Goal: Task Accomplishment & Management: Use online tool/utility

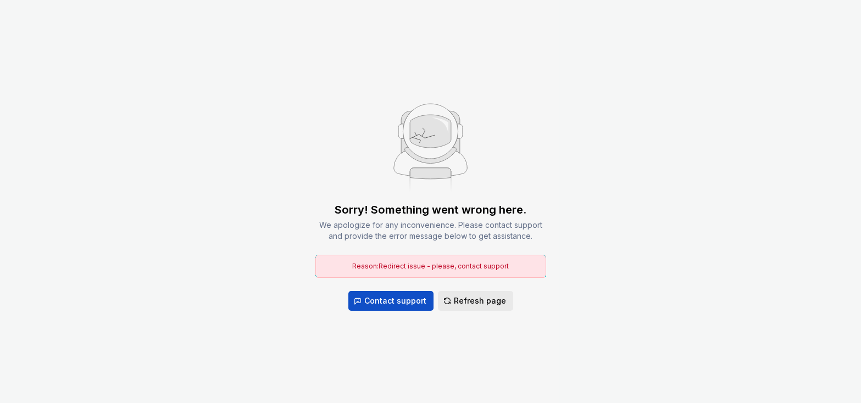
click at [473, 302] on span "Refresh page" at bounding box center [480, 301] width 52 height 11
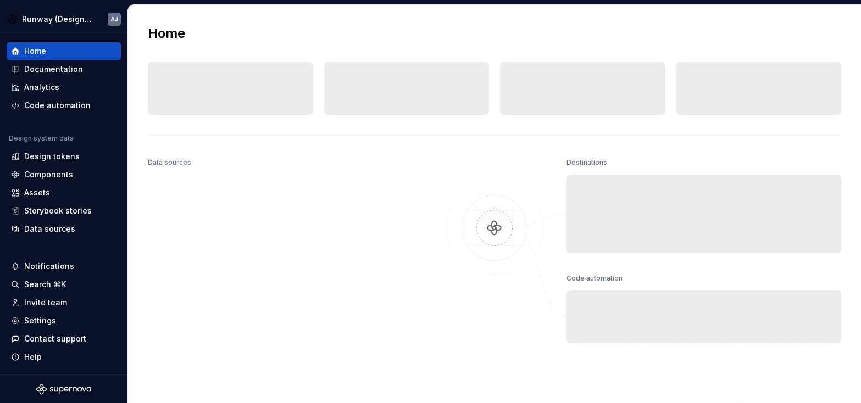
click at [470, 299] on div at bounding box center [495, 276] width 110 height 242
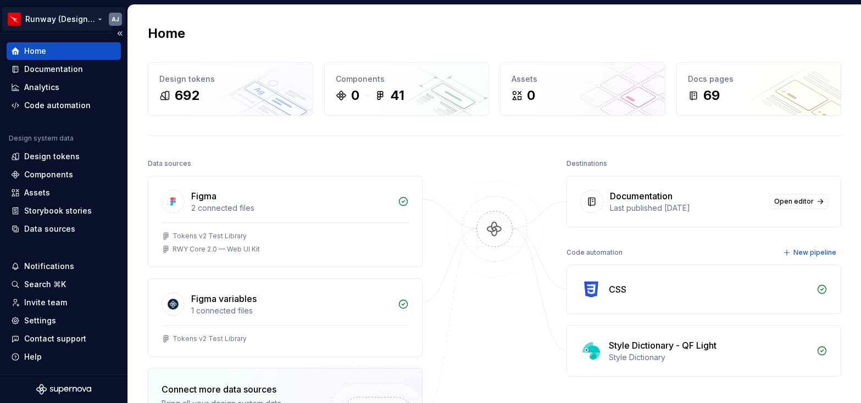
click at [96, 18] on html "Runway (Design Test) AJ Home Documentation Analytics Code automation Design sys…" at bounding box center [430, 201] width 861 height 403
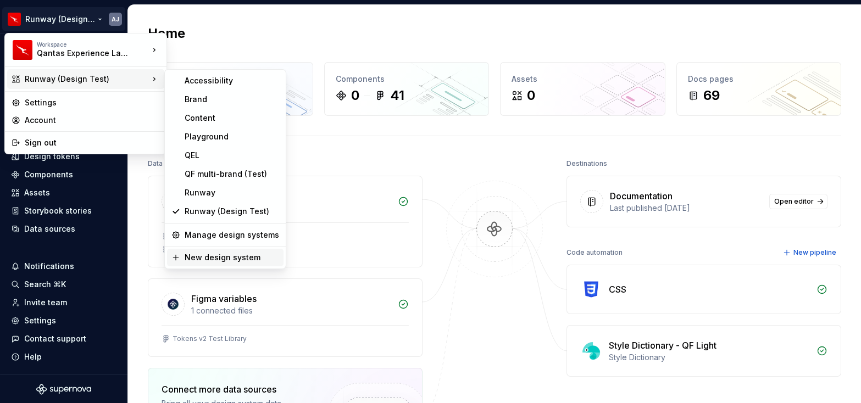
click at [217, 258] on div "New design system" at bounding box center [232, 257] width 95 height 11
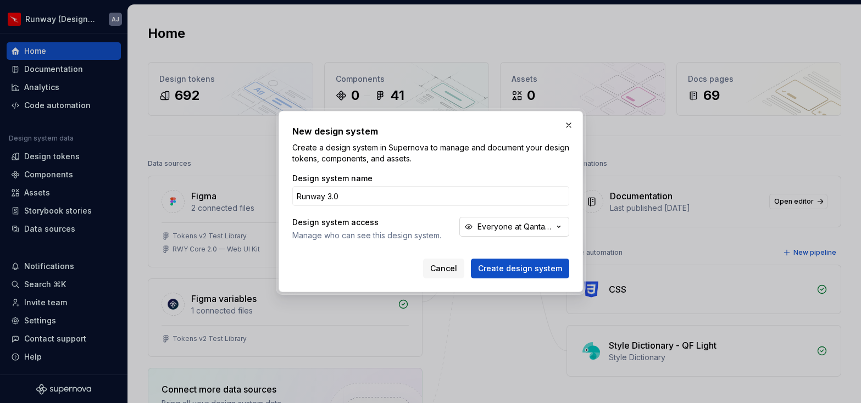
type input "Runway 3.0"
click at [508, 228] on div "Everyone at Qantas Experience Language" at bounding box center [516, 226] width 76 height 11
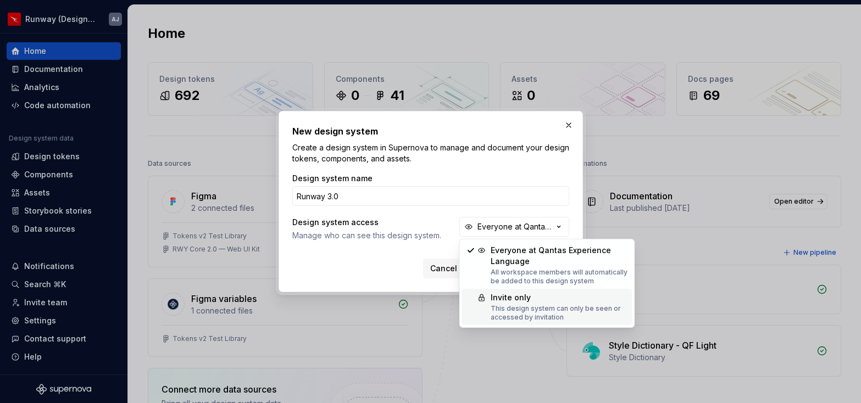
click at [501, 302] on div "Invite only" at bounding box center [559, 297] width 137 height 11
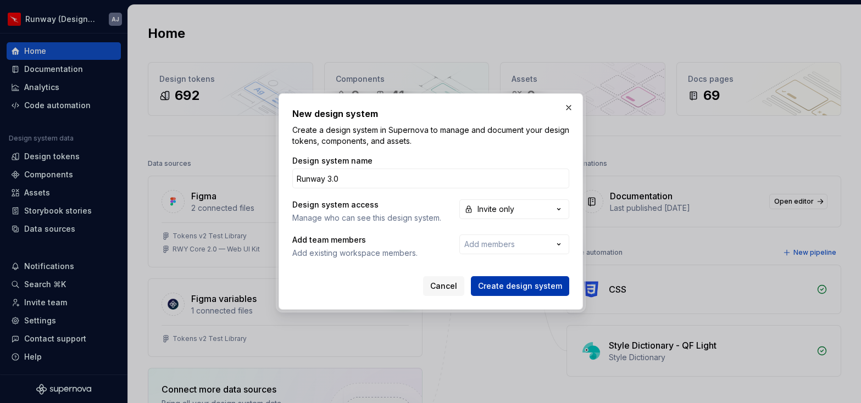
click at [527, 287] on span "Create design system" at bounding box center [520, 286] width 84 height 11
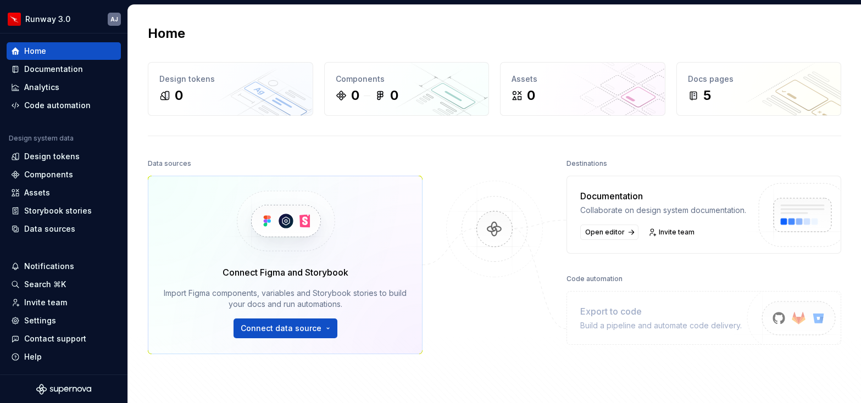
click at [444, 182] on img at bounding box center [494, 240] width 107 height 119
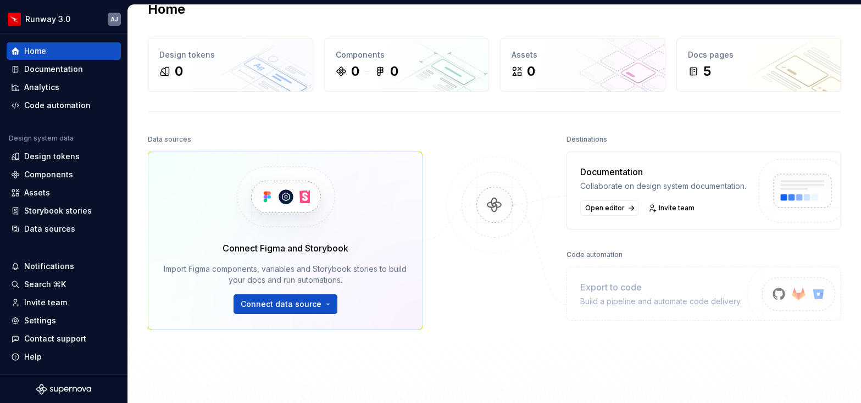
scroll to position [10, 0]
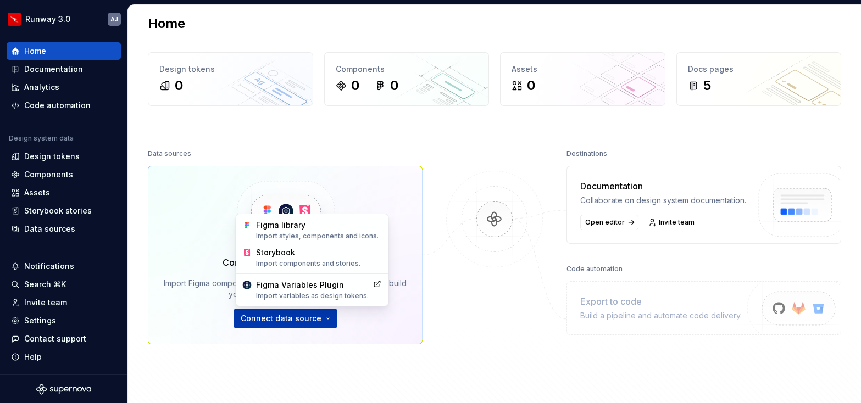
click at [311, 318] on html "Runway 3.0 AJ Home Documentation Analytics Code automation Design system data D…" at bounding box center [430, 201] width 861 height 403
click at [299, 229] on div "Figma library Import styles, components and icons." at bounding box center [319, 230] width 126 height 21
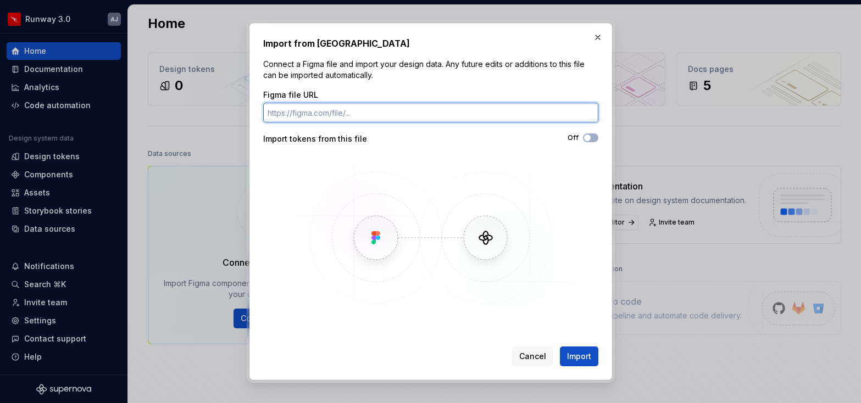
click at [325, 111] on input "Figma file URL" at bounding box center [430, 113] width 335 height 20
paste input "[URL][DOMAIN_NAME]"
type input "[URL][DOMAIN_NAME]"
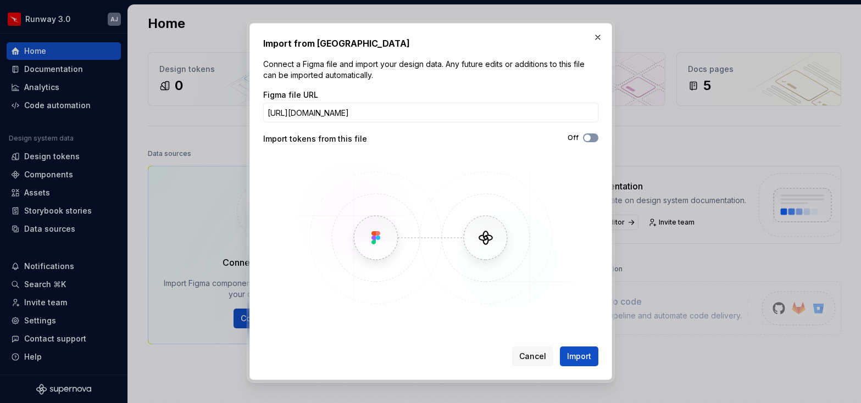
click at [586, 137] on span "button" at bounding box center [587, 138] width 7 height 7
click at [574, 354] on span "Import" at bounding box center [579, 356] width 24 height 11
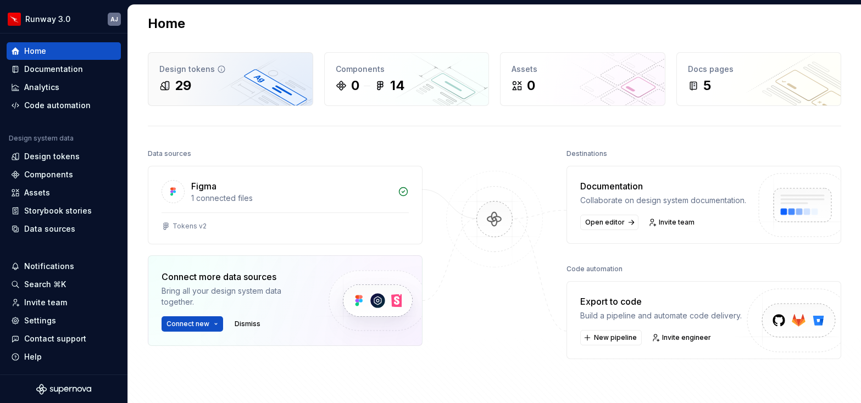
click at [241, 90] on div "29" at bounding box center [230, 86] width 142 height 18
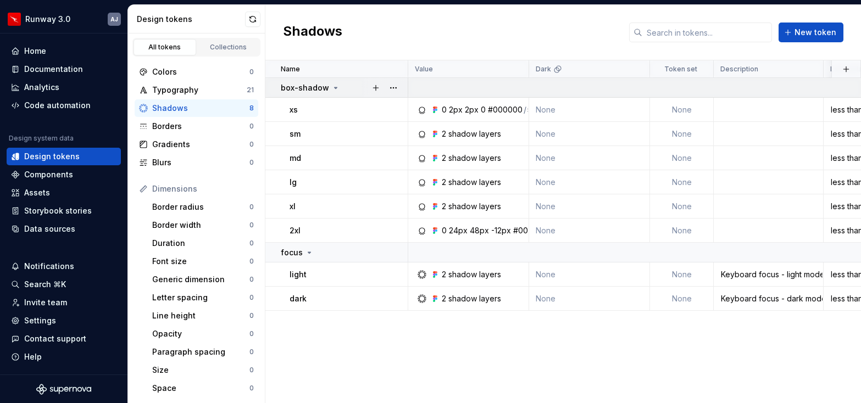
click at [335, 86] on icon at bounding box center [335, 88] width 9 height 9
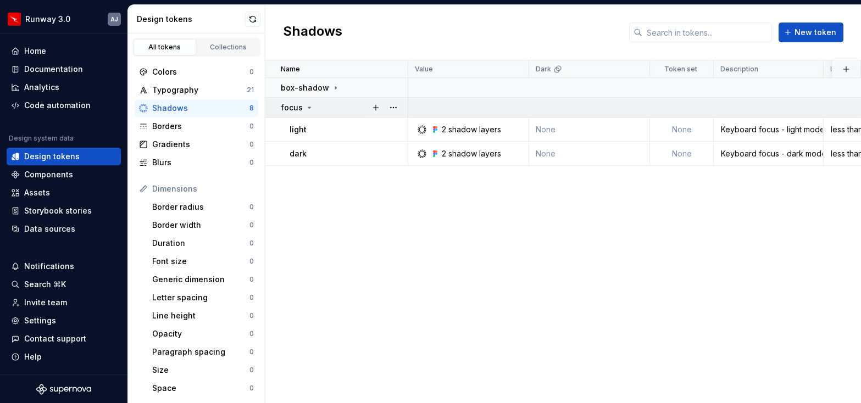
click at [305, 106] on icon at bounding box center [309, 107] width 9 height 9
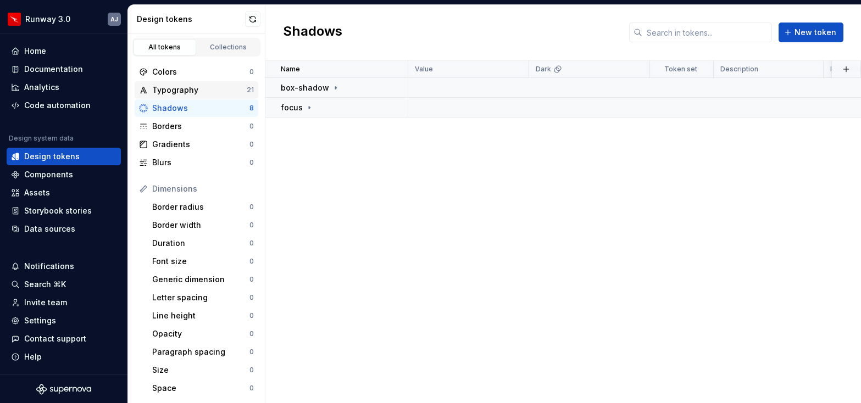
click at [206, 81] on div "Typography 21" at bounding box center [197, 90] width 124 height 18
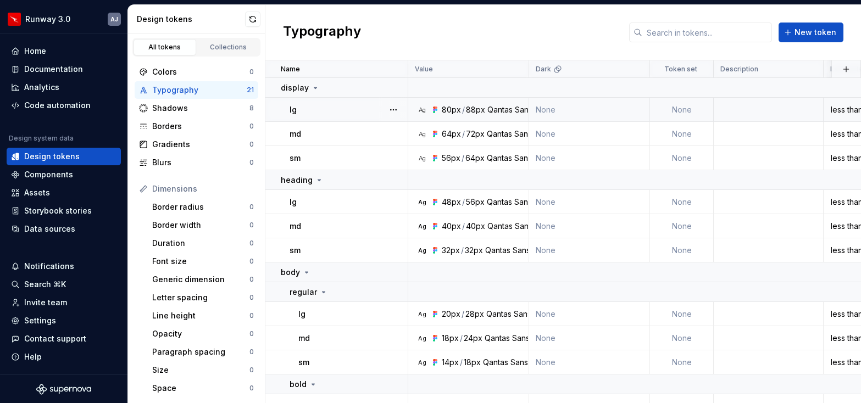
click at [297, 110] on div "lg" at bounding box center [349, 109] width 118 height 11
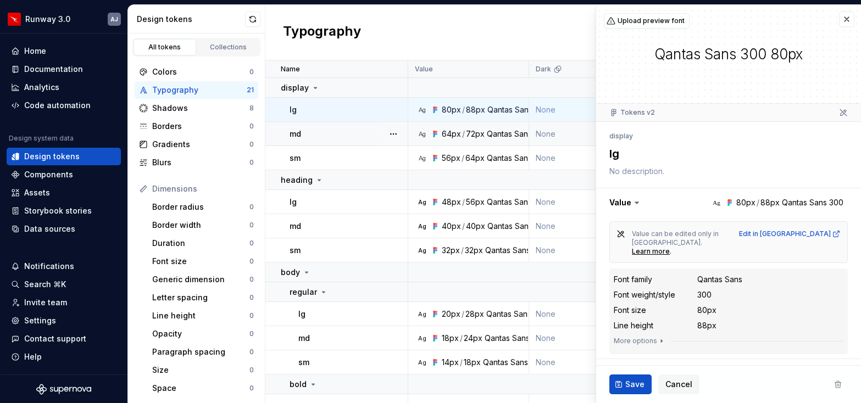
click at [304, 132] on div "md" at bounding box center [349, 134] width 118 height 11
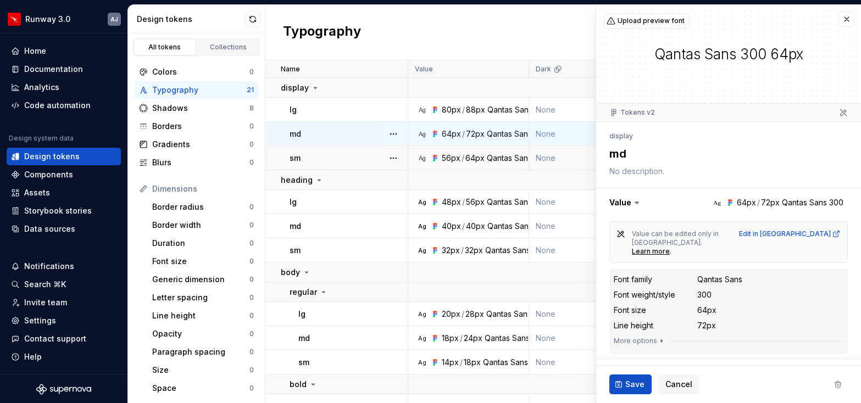
type textarea "*"
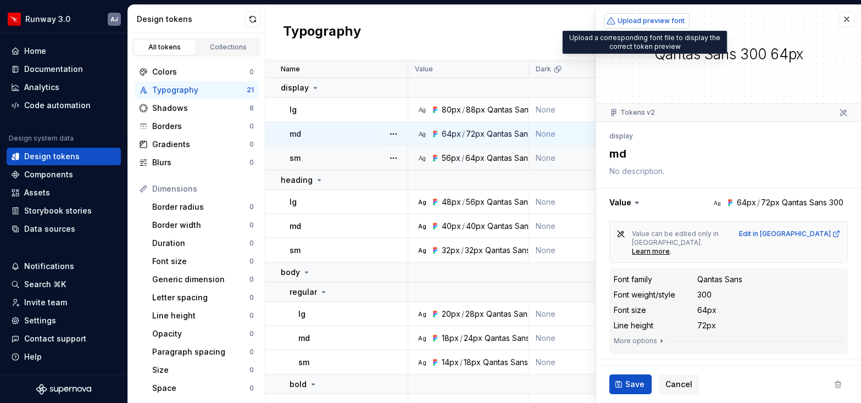
click at [639, 22] on span "Upload preview font" at bounding box center [651, 20] width 67 height 9
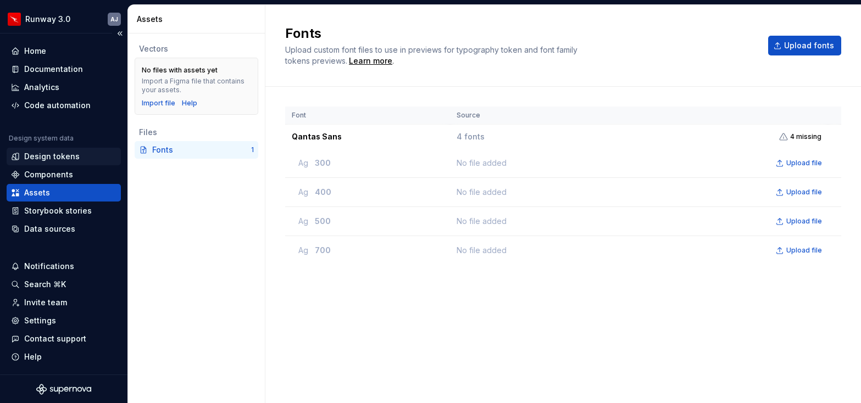
click at [47, 159] on div "Design tokens" at bounding box center [52, 156] width 56 height 11
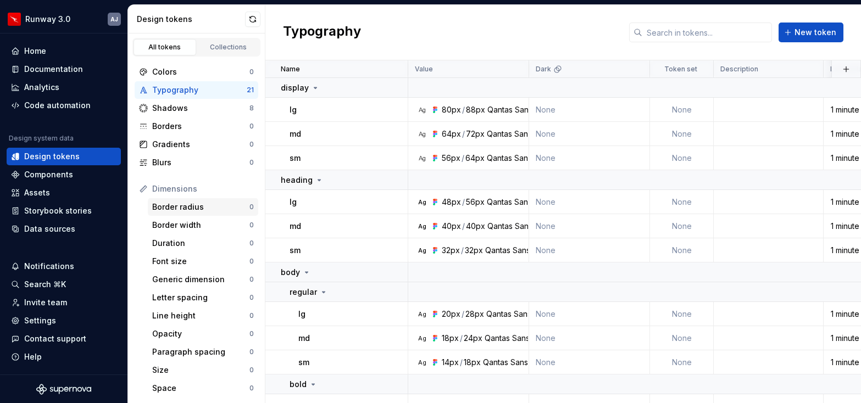
click at [186, 209] on div "Border radius" at bounding box center [200, 207] width 97 height 11
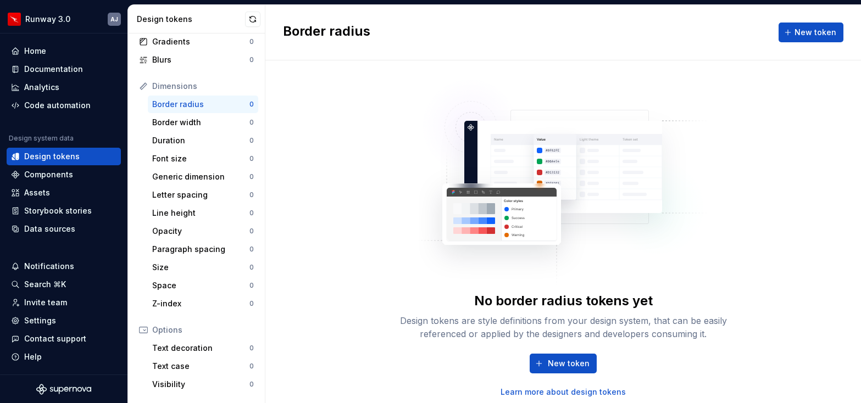
scroll to position [104, 0]
click at [190, 123] on div "Border width" at bounding box center [200, 120] width 97 height 11
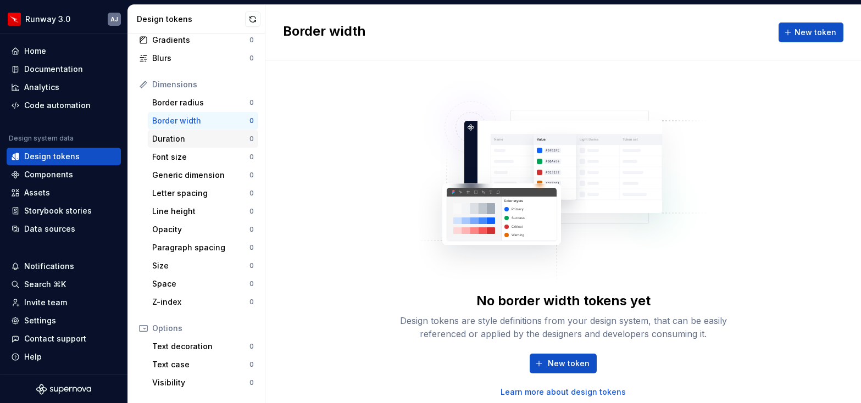
click at [191, 144] on div "Duration" at bounding box center [200, 139] width 97 height 11
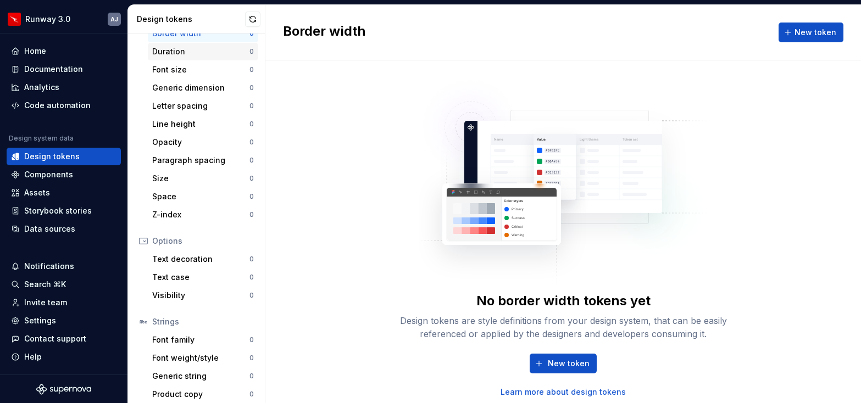
scroll to position [198, 0]
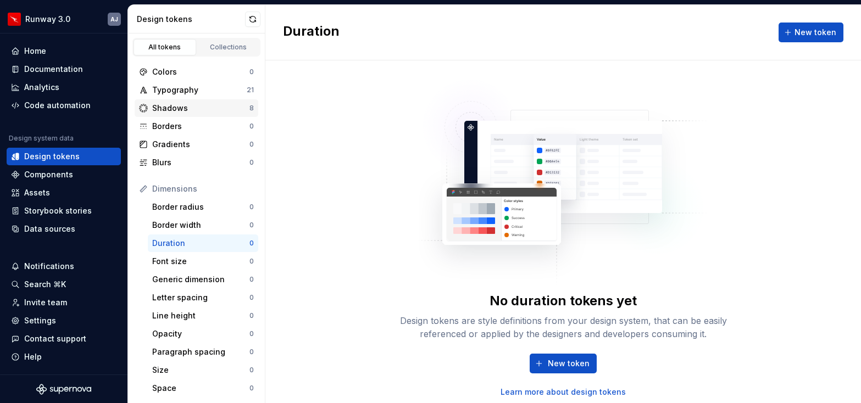
click at [211, 114] on div "Shadows 8" at bounding box center [197, 108] width 124 height 18
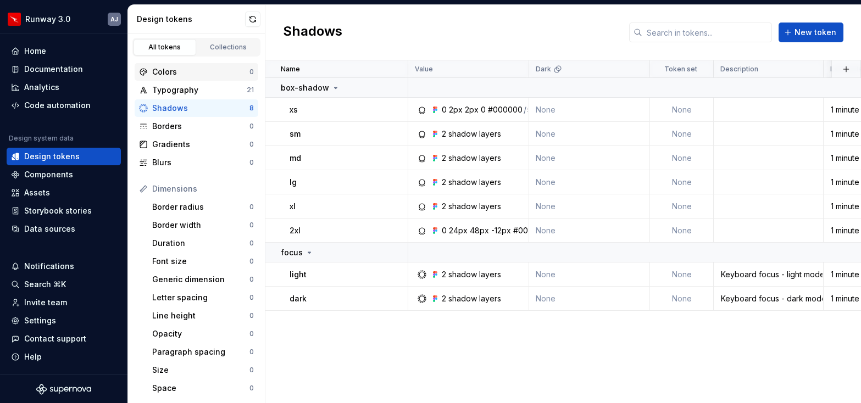
click at [202, 70] on div "Colors" at bounding box center [200, 72] width 97 height 11
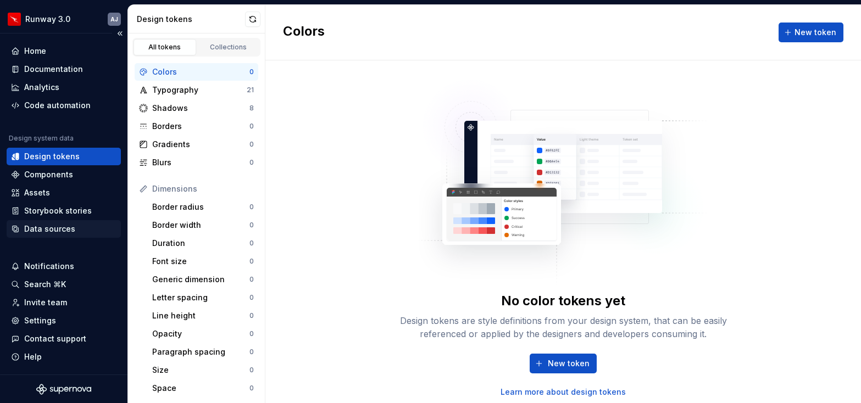
click at [59, 228] on div "Data sources" at bounding box center [49, 229] width 51 height 11
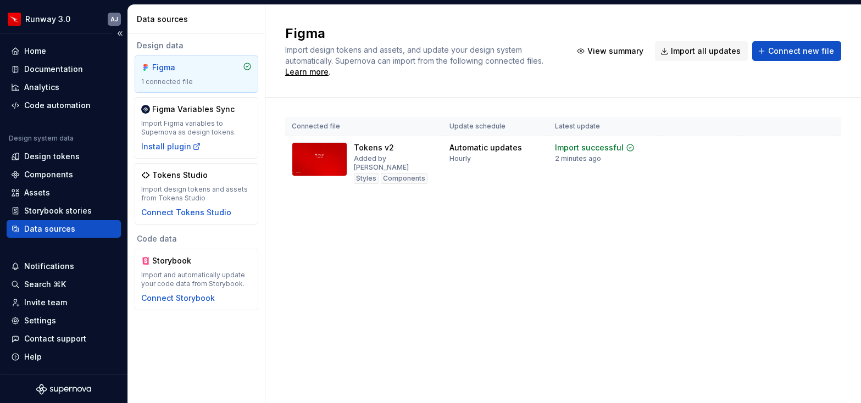
click at [62, 224] on div "Data sources" at bounding box center [49, 229] width 51 height 11
click at [213, 76] on div "Figma 1 connected file" at bounding box center [196, 74] width 110 height 24
click at [56, 157] on div "Design tokens" at bounding box center [52, 156] width 56 height 11
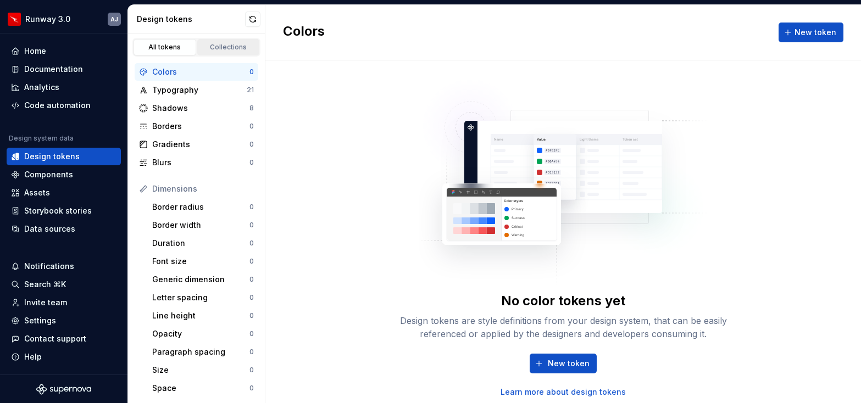
click at [231, 42] on link "Collections" at bounding box center [228, 47] width 63 height 16
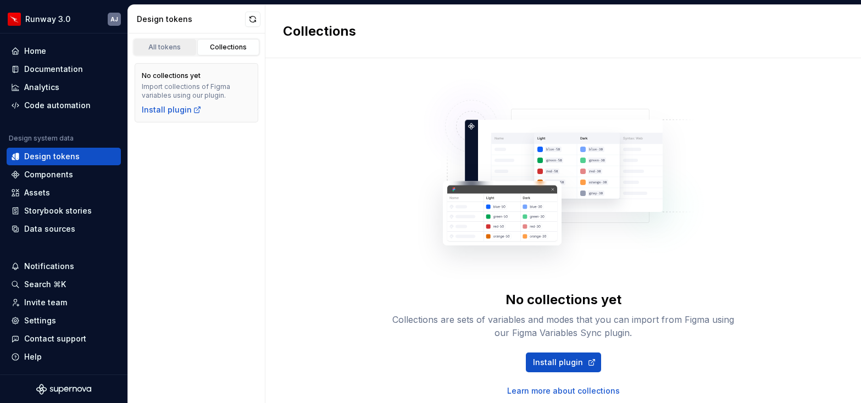
click at [164, 48] on div "All tokens" at bounding box center [164, 47] width 55 height 9
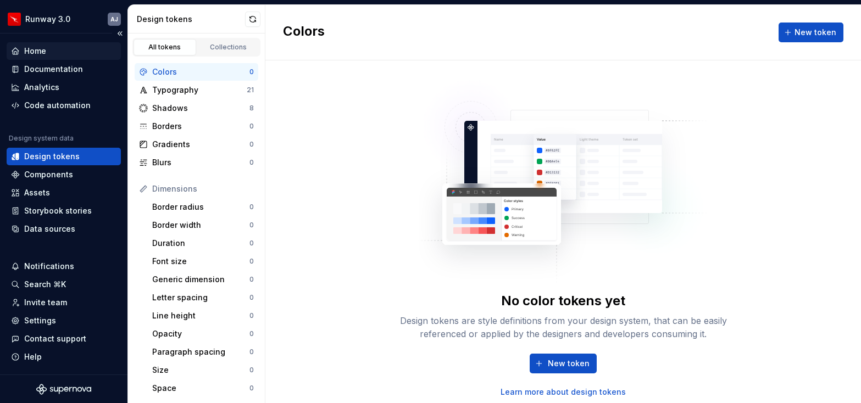
click at [56, 52] on div "Home" at bounding box center [64, 51] width 106 height 11
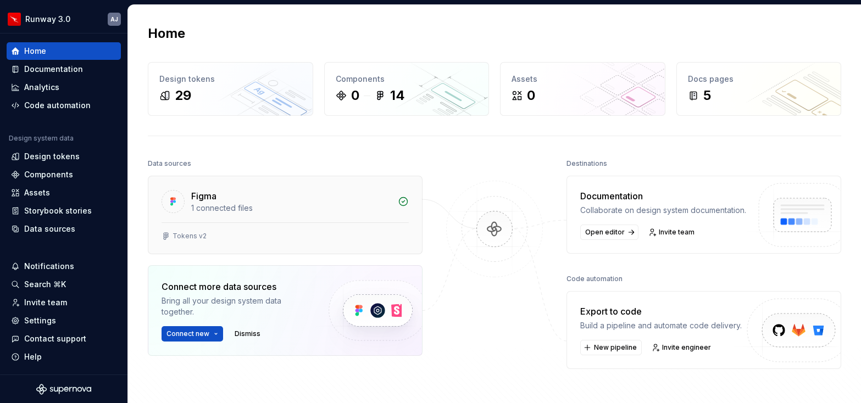
click at [368, 196] on div "Figma" at bounding box center [291, 196] width 200 height 13
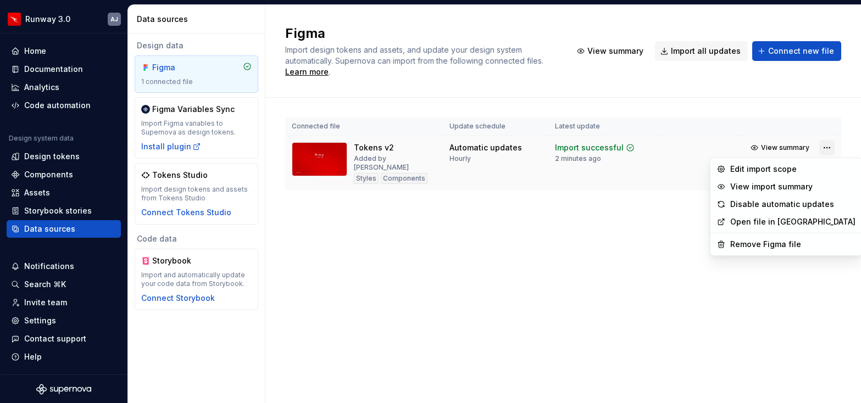
click at [828, 147] on html "Runway 3.0 AJ Home Documentation Analytics Code automation Design system data D…" at bounding box center [430, 201] width 861 height 403
click at [763, 245] on div "Remove Figma file" at bounding box center [792, 244] width 125 height 11
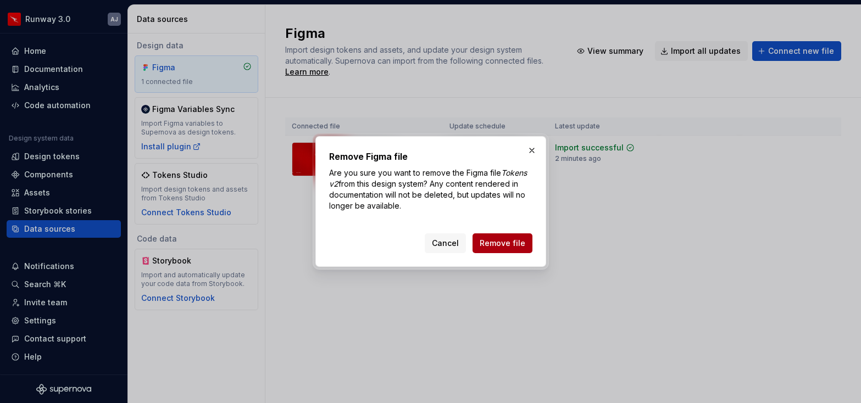
click at [514, 242] on span "Remove file" at bounding box center [503, 243] width 46 height 11
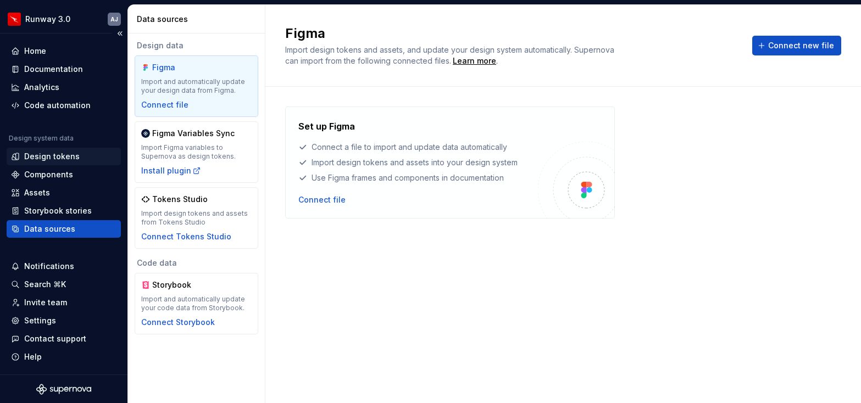
click at [54, 158] on div "Design tokens" at bounding box center [52, 156] width 56 height 11
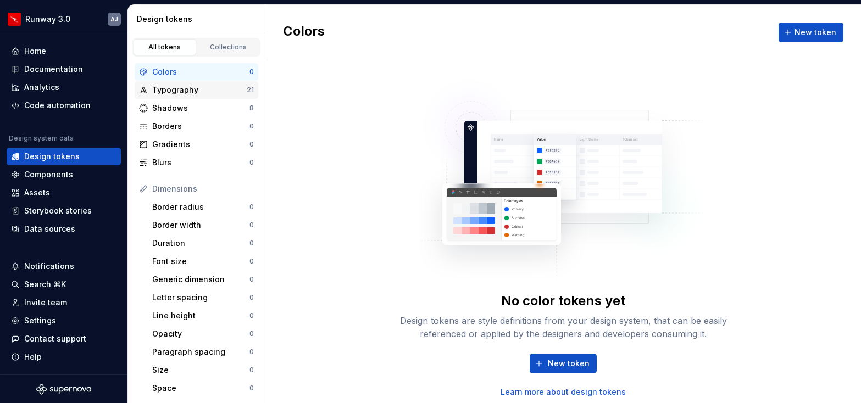
click at [212, 87] on div "Typography" at bounding box center [199, 90] width 95 height 11
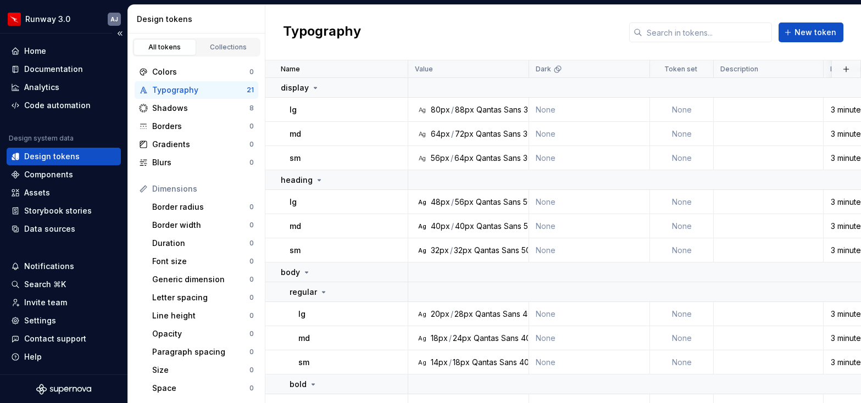
click at [68, 158] on div "Design tokens" at bounding box center [52, 156] width 56 height 11
click at [65, 230] on div "Data sources" at bounding box center [49, 229] width 51 height 11
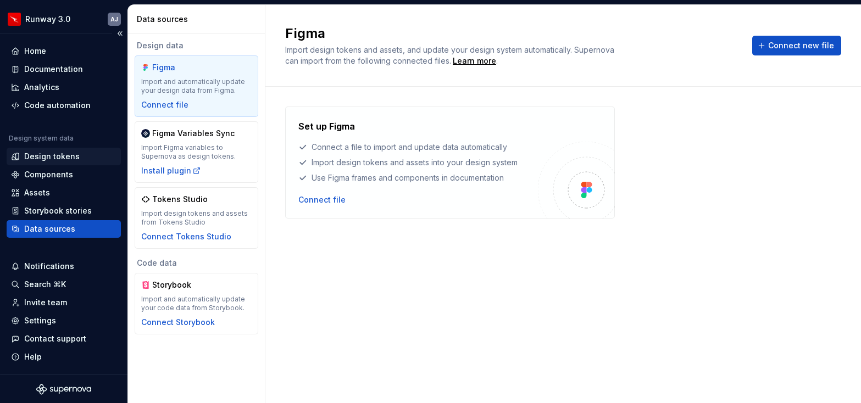
click at [57, 158] on div "Design tokens" at bounding box center [52, 156] width 56 height 11
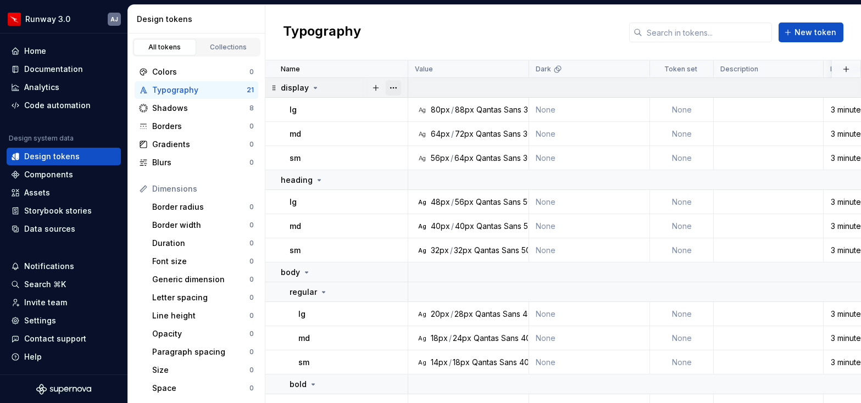
click at [397, 88] on button "button" at bounding box center [393, 87] width 15 height 15
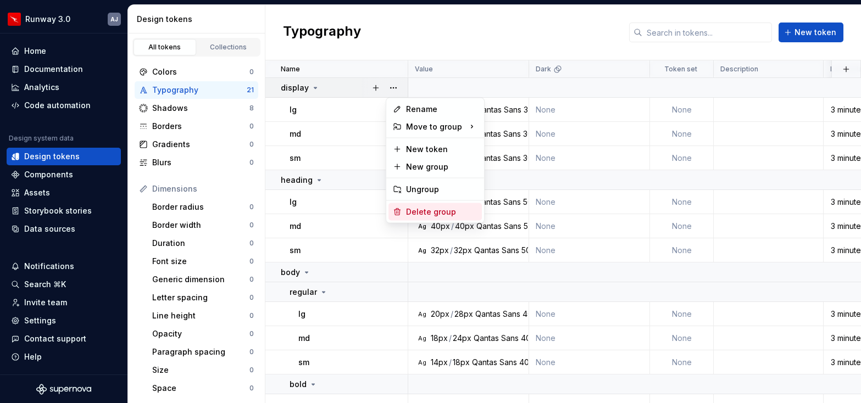
click at [427, 208] on div "Delete group" at bounding box center [441, 212] width 71 height 11
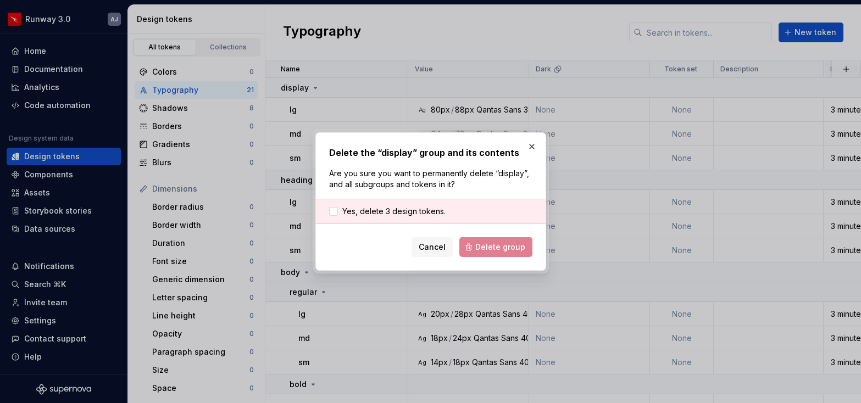
click at [484, 251] on div "Cancel Delete group" at bounding box center [430, 247] width 203 height 20
click at [406, 211] on span "Yes, delete 3 design tokens." at bounding box center [393, 211] width 103 height 11
click at [486, 241] on button "Delete group" at bounding box center [495, 247] width 73 height 20
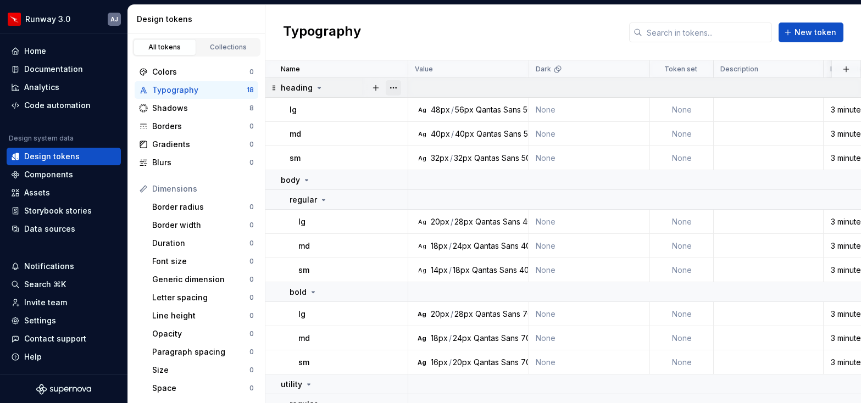
click at [392, 87] on button "button" at bounding box center [393, 87] width 15 height 15
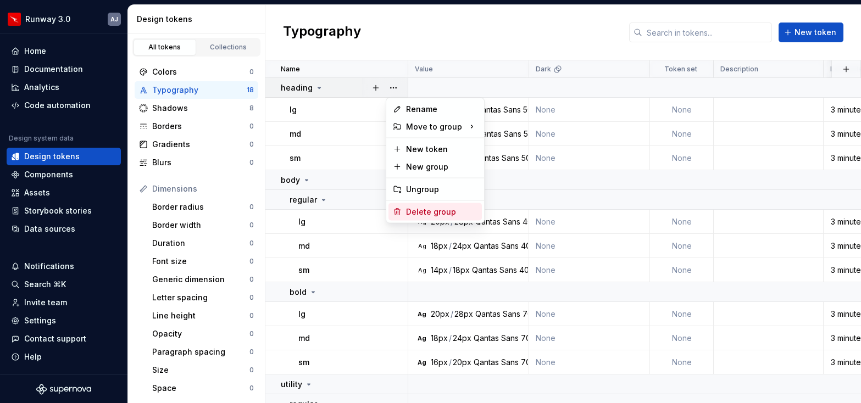
click at [427, 214] on div "Delete group" at bounding box center [441, 212] width 71 height 11
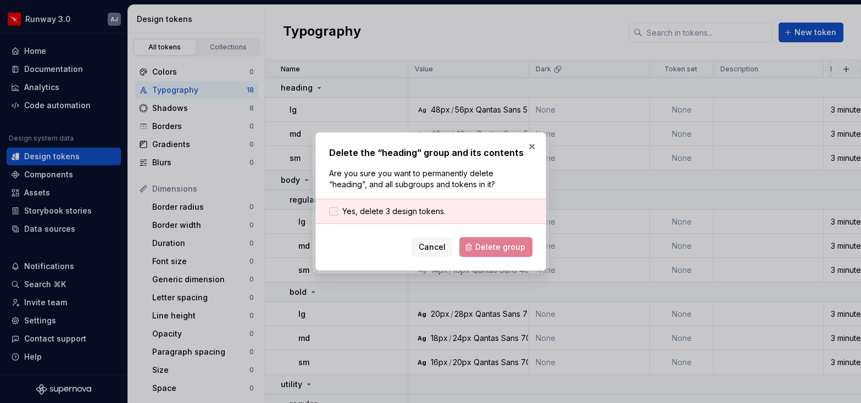
click at [370, 210] on span "Yes, delete 3 design tokens." at bounding box center [393, 211] width 103 height 11
click at [488, 245] on span "Delete group" at bounding box center [500, 247] width 50 height 11
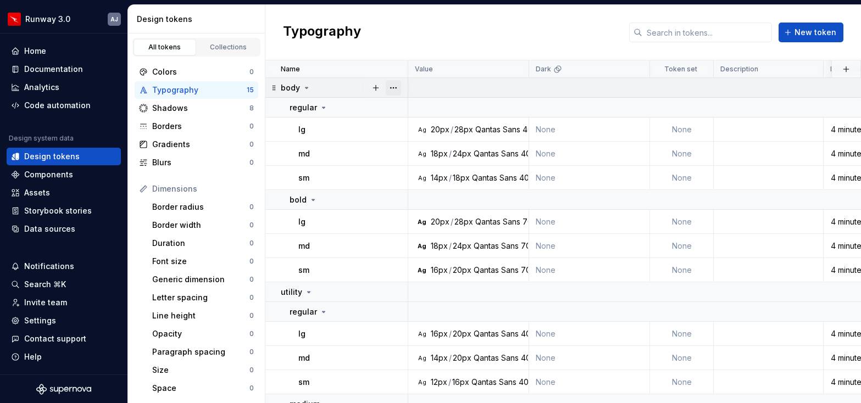
click at [397, 87] on button "button" at bounding box center [393, 87] width 15 height 15
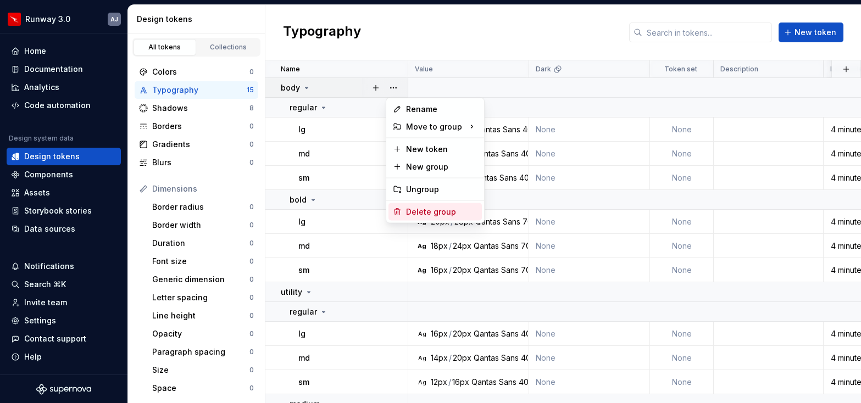
click at [424, 205] on div "Delete group" at bounding box center [435, 212] width 93 height 18
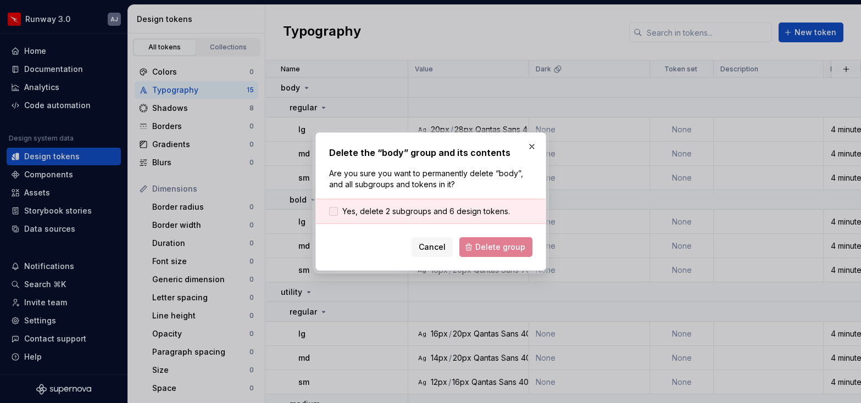
click at [373, 208] on span "Yes, delete 2 subgroups and 6 design tokens." at bounding box center [426, 211] width 168 height 11
click at [489, 246] on span "Delete group" at bounding box center [500, 247] width 50 height 11
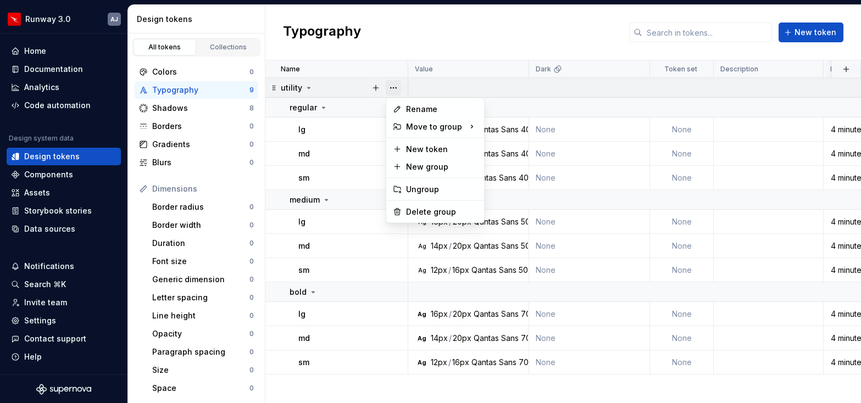
click at [395, 86] on button "button" at bounding box center [393, 87] width 15 height 15
click at [434, 208] on div "Delete group" at bounding box center [441, 212] width 71 height 11
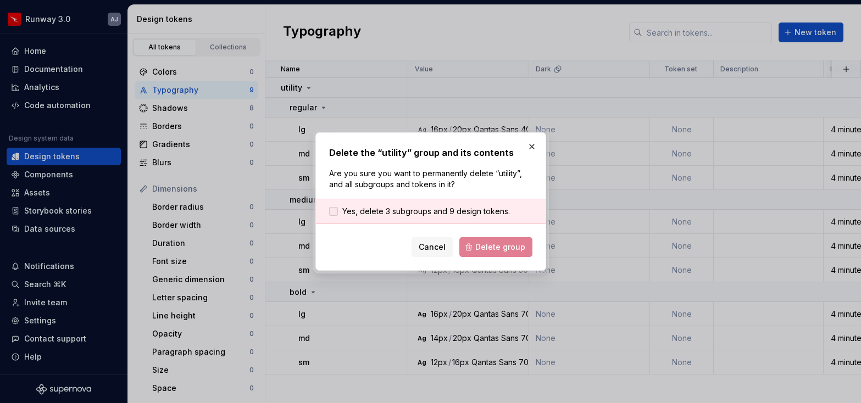
click at [387, 209] on span "Yes, delete 3 subgroups and 9 design tokens." at bounding box center [426, 211] width 168 height 11
click at [475, 238] on button "Delete group" at bounding box center [495, 247] width 73 height 20
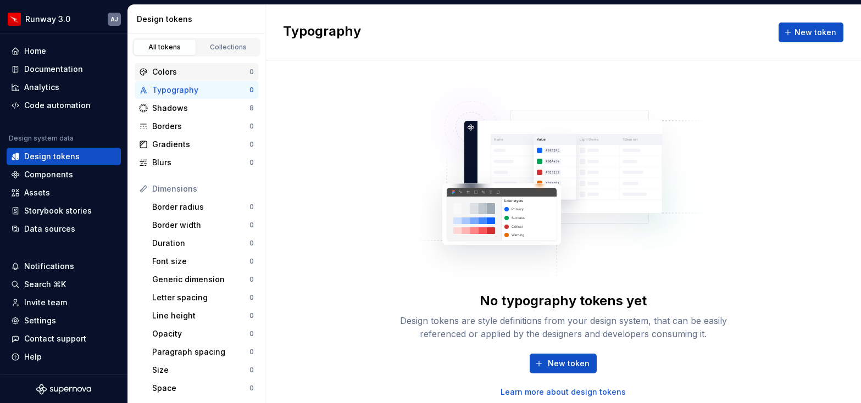
click at [209, 80] on div "Colors 0" at bounding box center [197, 72] width 124 height 18
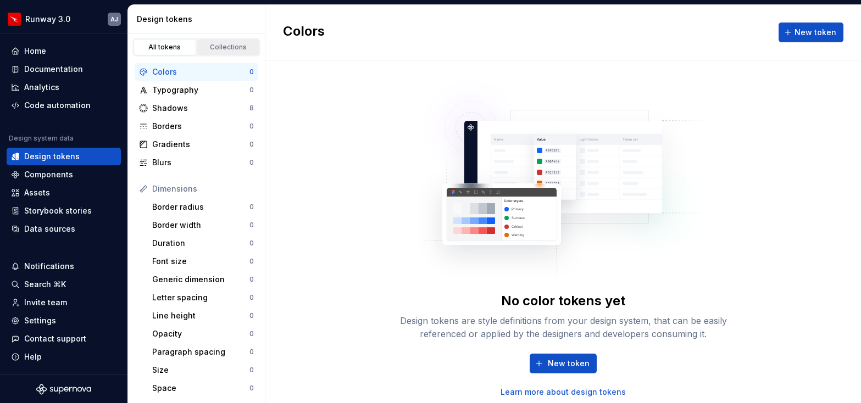
click at [224, 49] on div "Collections" at bounding box center [228, 47] width 55 height 9
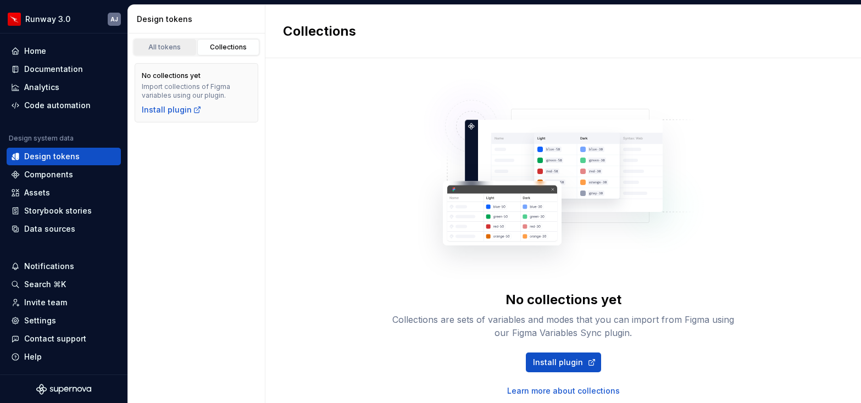
click at [157, 39] on link "All tokens" at bounding box center [165, 47] width 63 height 16
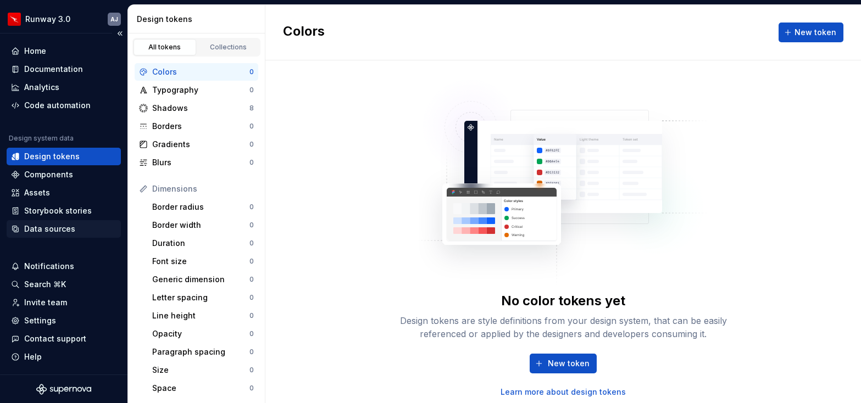
click at [57, 227] on div "Data sources" at bounding box center [49, 229] width 51 height 11
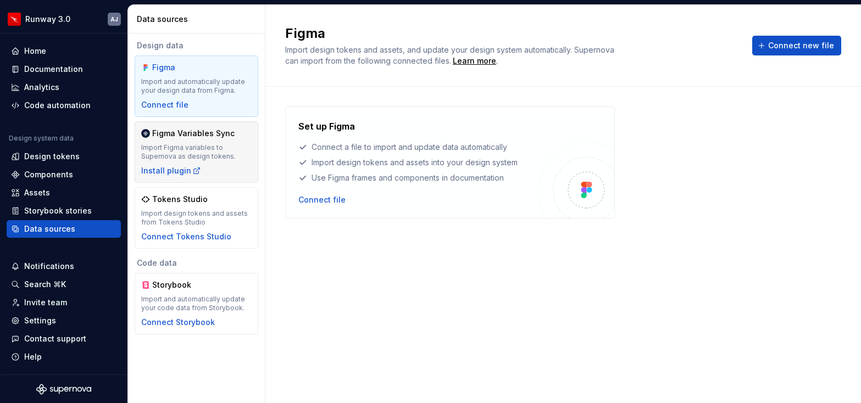
click at [195, 140] on div "Figma Variables Sync Import Figma variables to Supernova as design tokens. Inst…" at bounding box center [196, 152] width 110 height 48
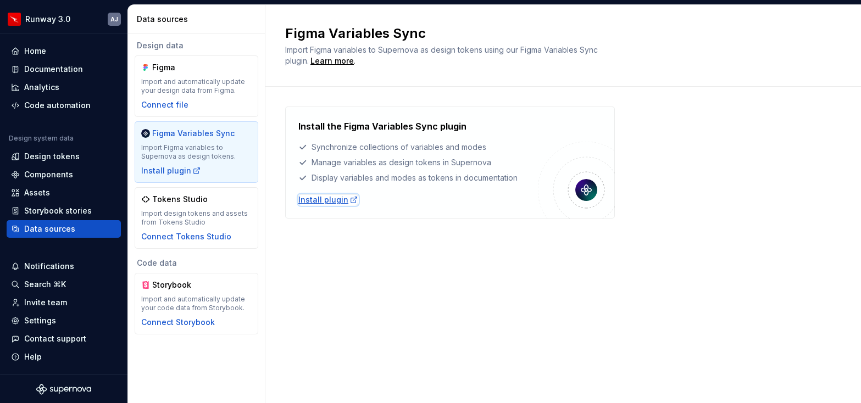
click at [319, 202] on div "Install plugin" at bounding box center [328, 200] width 60 height 11
click at [171, 175] on div "Install plugin" at bounding box center [171, 170] width 60 height 11
click at [325, 199] on div "Install plugin" at bounding box center [328, 200] width 60 height 11
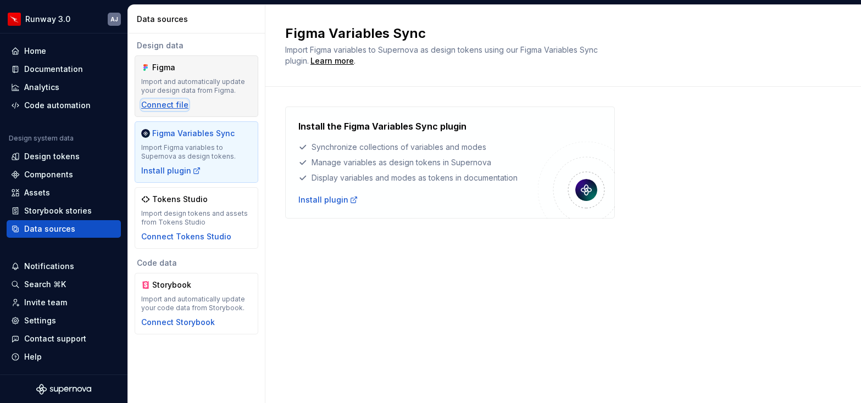
click at [169, 109] on div "Connect file" at bounding box center [164, 104] width 47 height 11
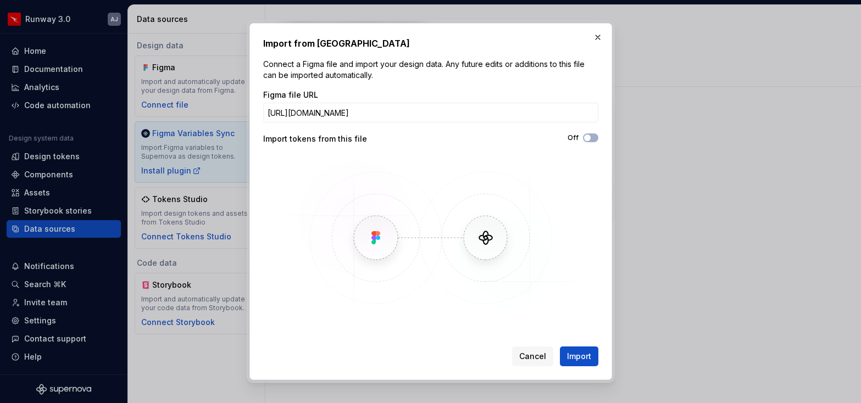
scroll to position [0, 85]
type input "[URL][DOMAIN_NAME]"
click at [578, 355] on span "Import" at bounding box center [579, 356] width 24 height 11
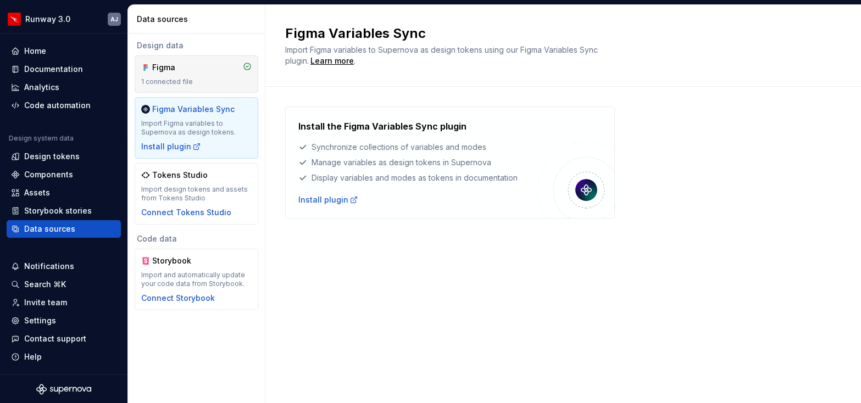
click at [196, 79] on div "1 connected file" at bounding box center [196, 81] width 110 height 9
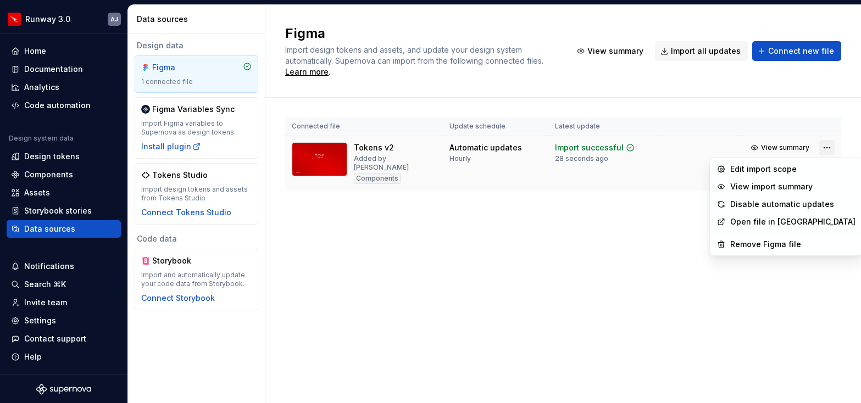
click at [827, 145] on html "Runway 3.0 AJ Home Documentation Analytics Code automation Design system data D…" at bounding box center [430, 201] width 861 height 403
click at [776, 168] on div "Edit import scope" at bounding box center [792, 169] width 125 height 11
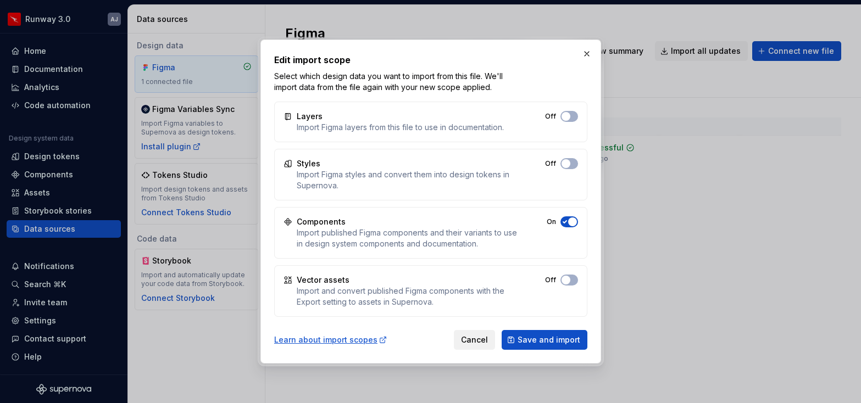
click at [478, 338] on span "Cancel" at bounding box center [474, 340] width 27 height 11
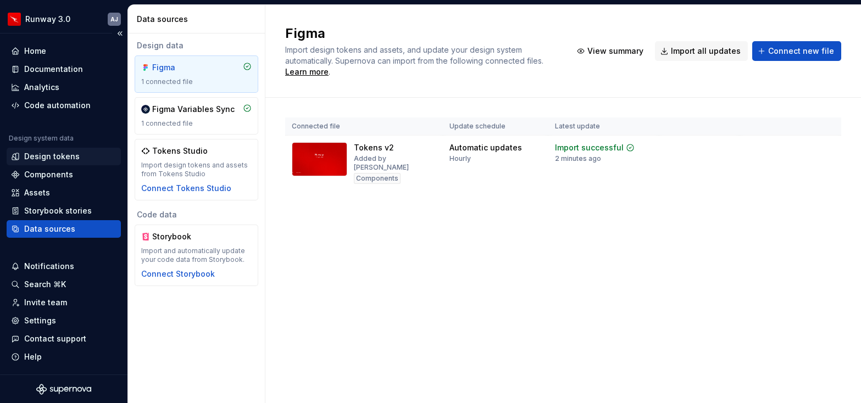
click at [58, 155] on div "Design tokens" at bounding box center [52, 156] width 56 height 11
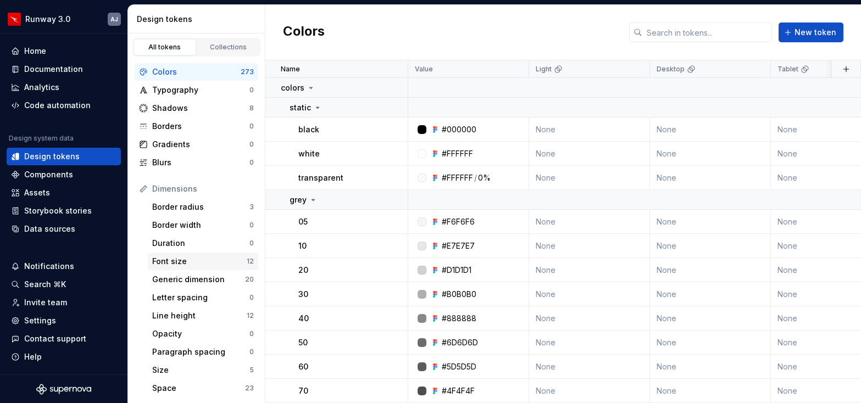
click at [201, 263] on div "Font size" at bounding box center [199, 261] width 95 height 11
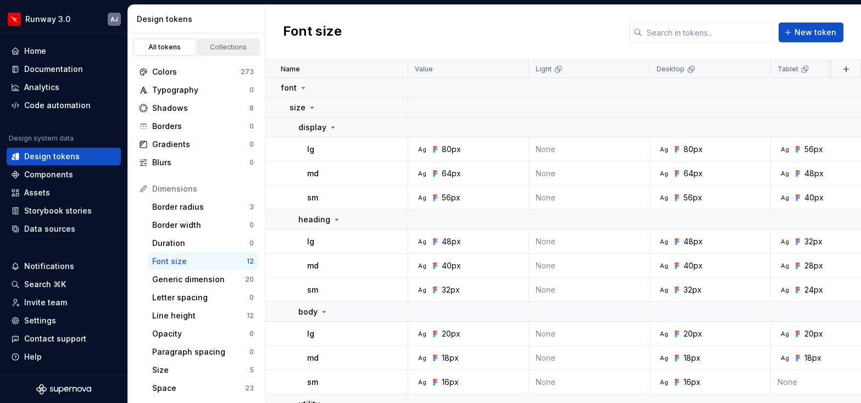
click at [223, 48] on div "Collections" at bounding box center [228, 47] width 55 height 9
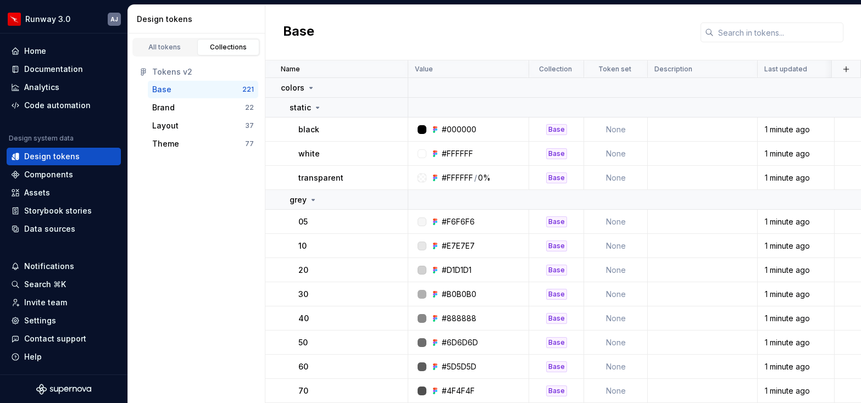
click at [170, 91] on div "Base" at bounding box center [197, 89] width 90 height 11
click at [171, 105] on div "Brand" at bounding box center [163, 107] width 23 height 11
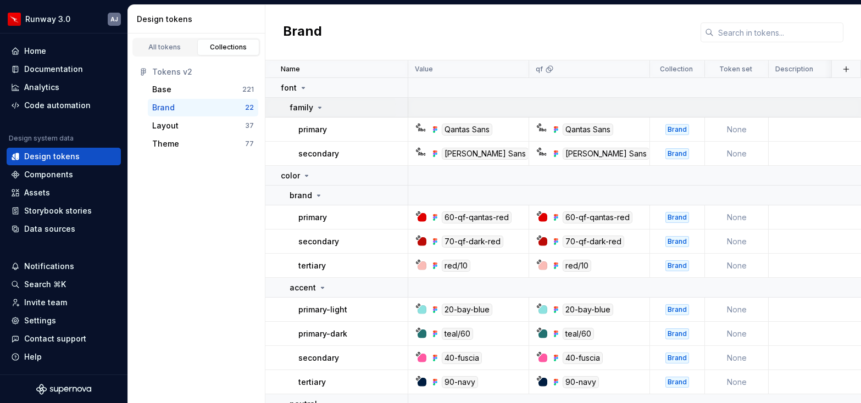
click at [319, 107] on icon at bounding box center [320, 107] width 3 height 1
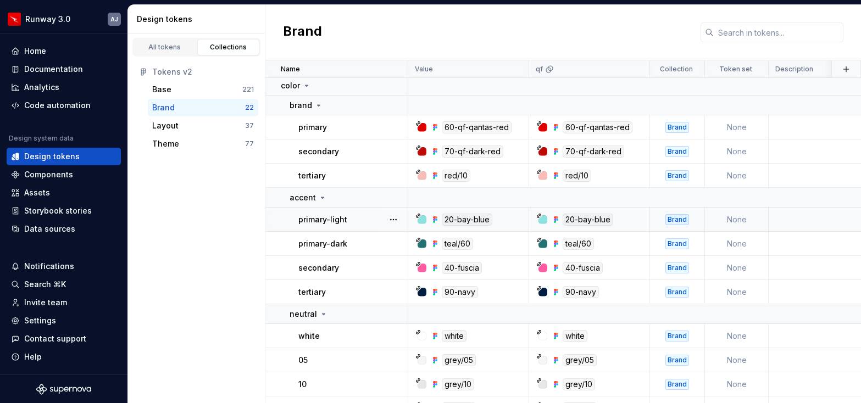
scroll to position [69, 0]
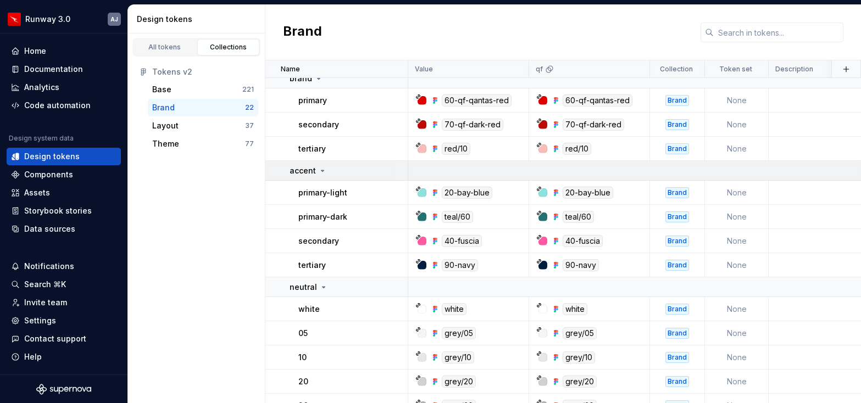
click at [322, 170] on icon at bounding box center [323, 170] width 3 height 1
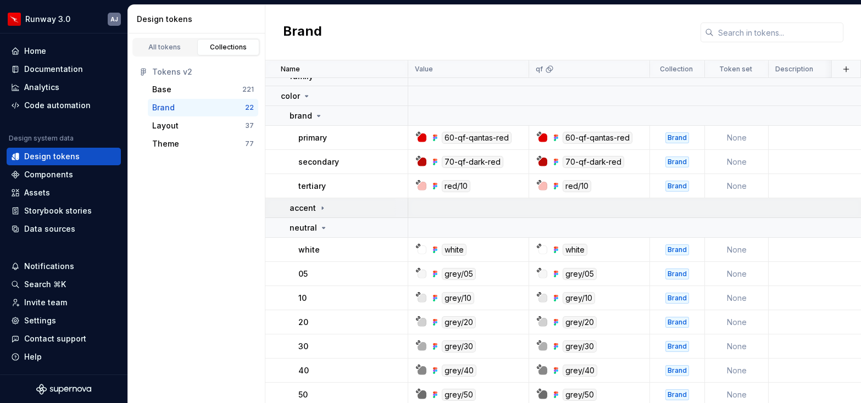
scroll to position [28, 0]
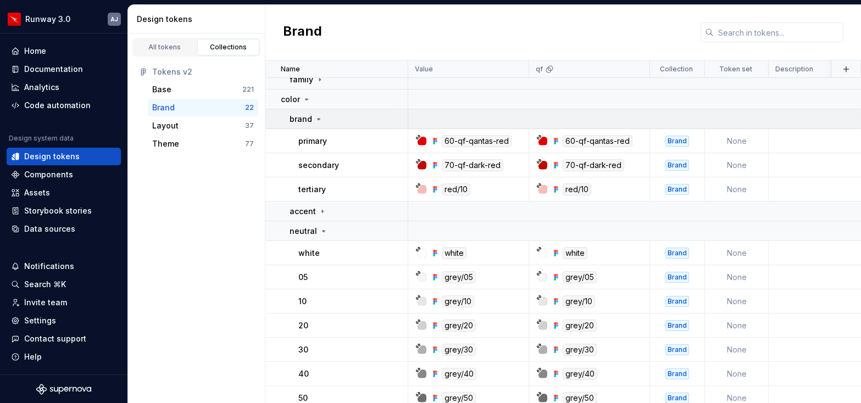
click at [318, 119] on icon at bounding box center [319, 119] width 3 height 1
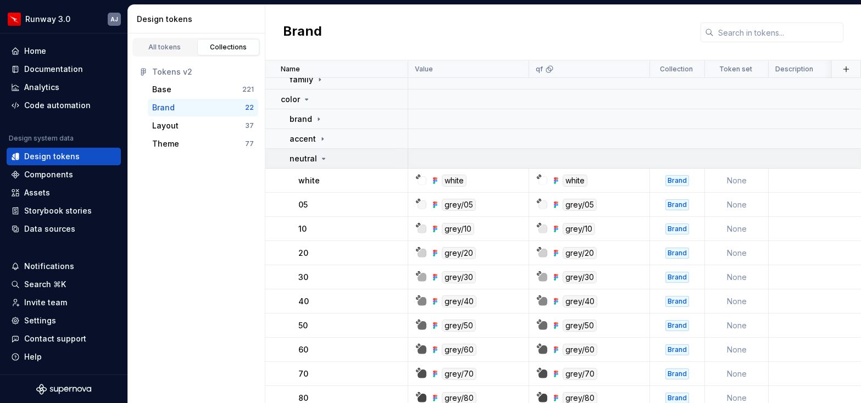
click at [321, 160] on icon at bounding box center [323, 158] width 9 height 9
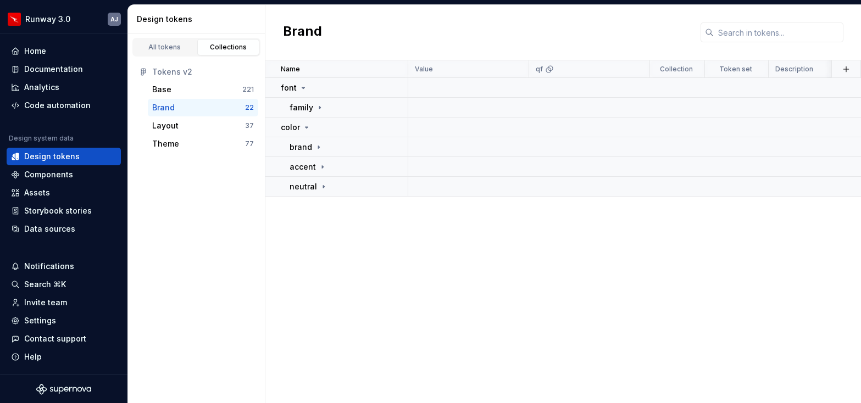
click at [330, 242] on div "Name Value qf Collection Token set Description Last updated font family color b…" at bounding box center [563, 231] width 596 height 343
click at [319, 149] on icon at bounding box center [318, 147] width 9 height 9
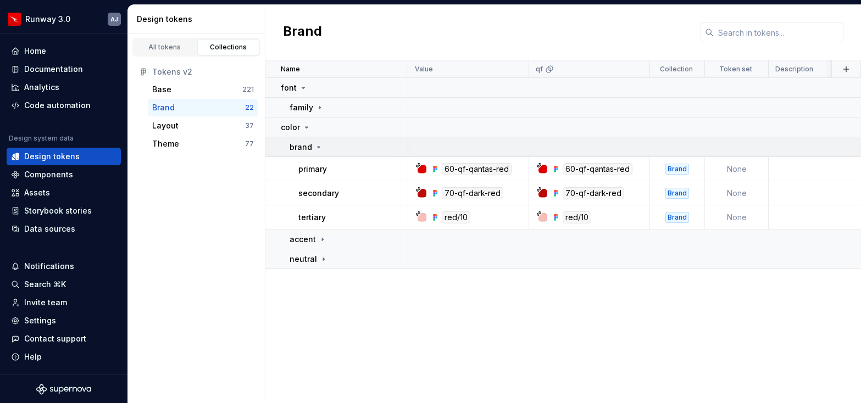
click at [319, 149] on icon at bounding box center [318, 147] width 9 height 9
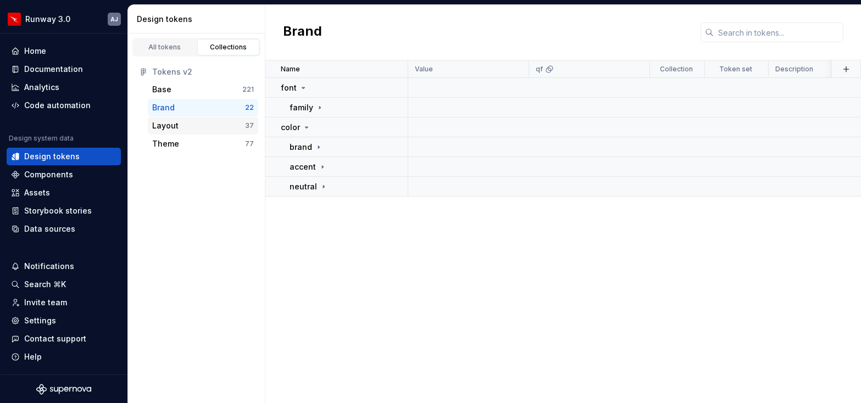
click at [222, 122] on div "Layout" at bounding box center [198, 125] width 93 height 11
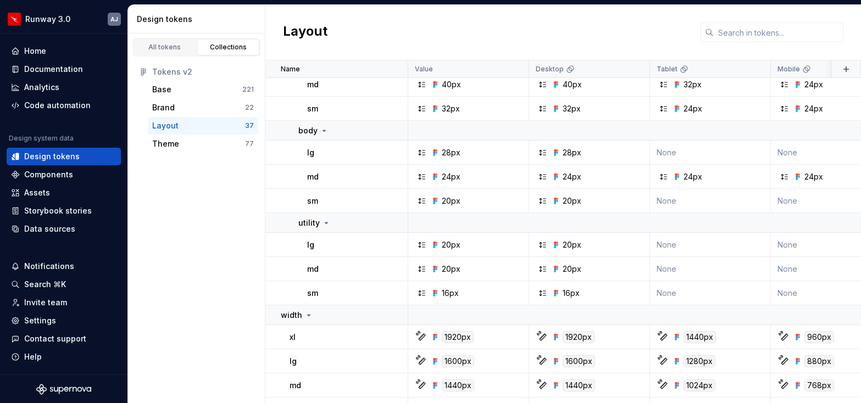
scroll to position [702, 0]
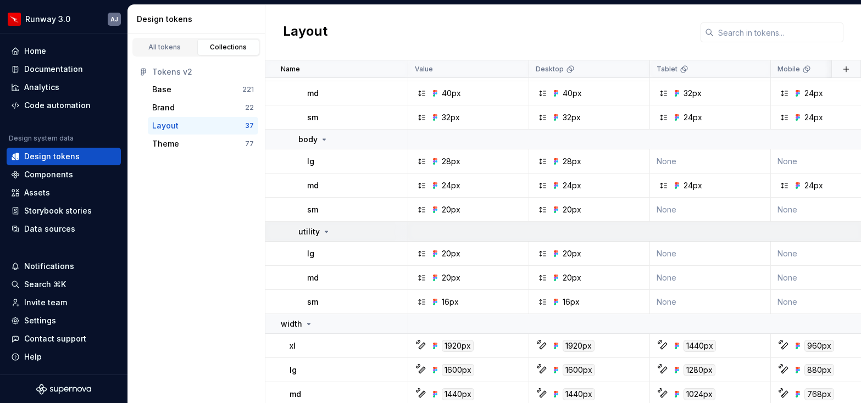
click at [325, 228] on icon at bounding box center [326, 232] width 9 height 9
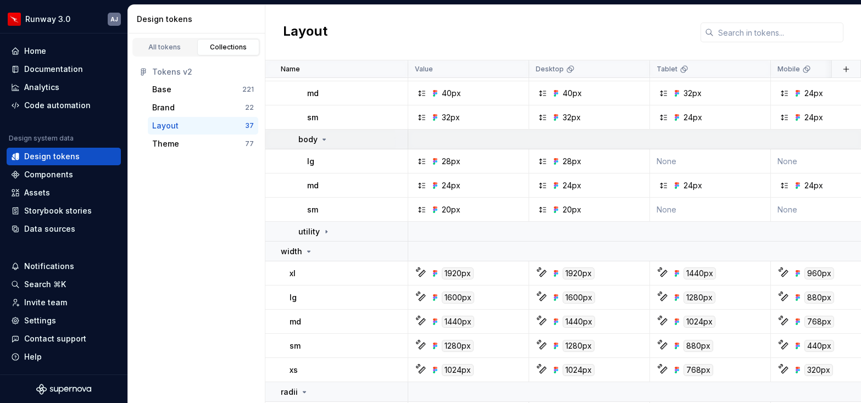
click at [320, 140] on icon at bounding box center [324, 139] width 9 height 9
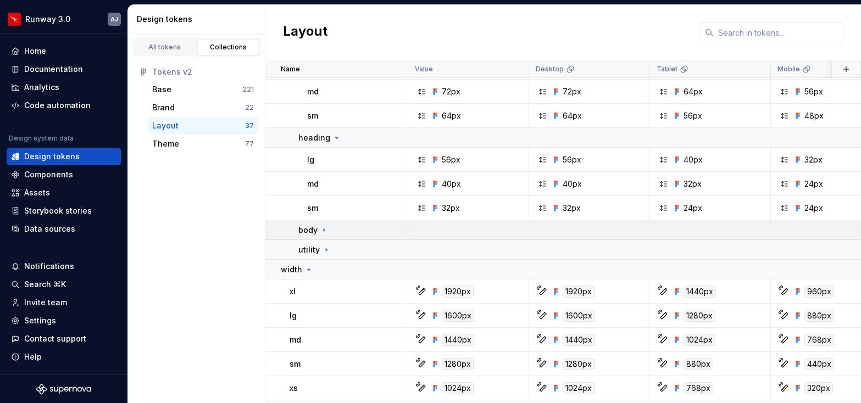
scroll to position [605, 0]
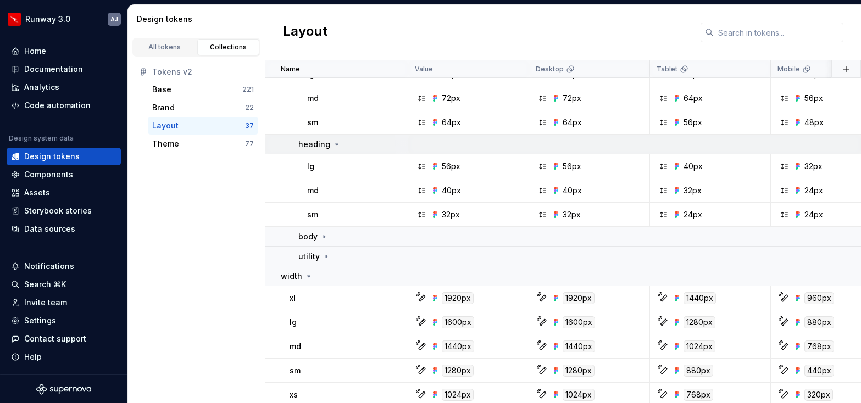
click at [333, 146] on icon at bounding box center [337, 144] width 9 height 9
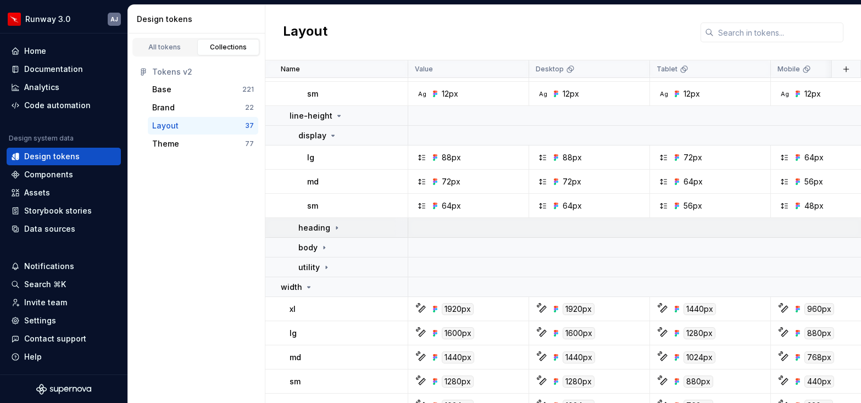
scroll to position [506, 0]
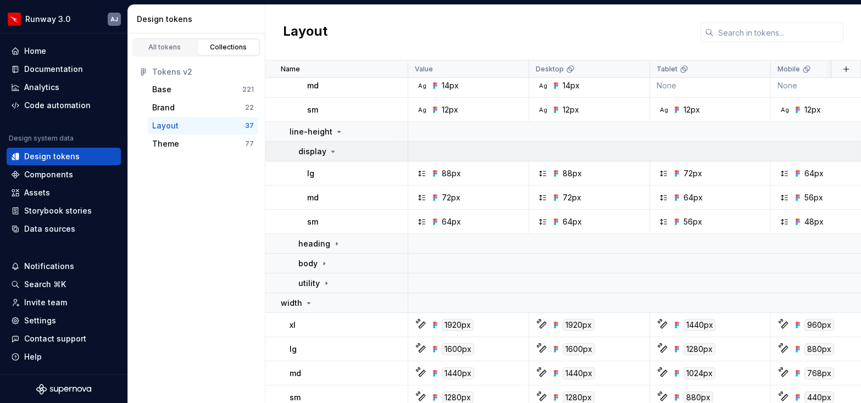
click at [331, 150] on icon at bounding box center [333, 151] width 9 height 9
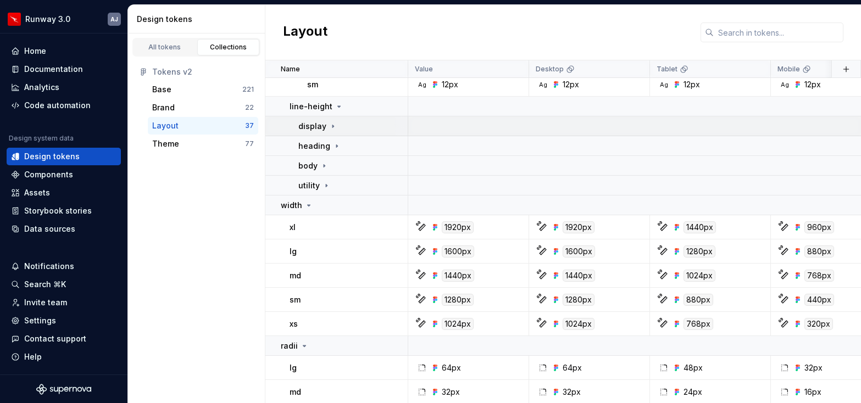
scroll to position [556, 0]
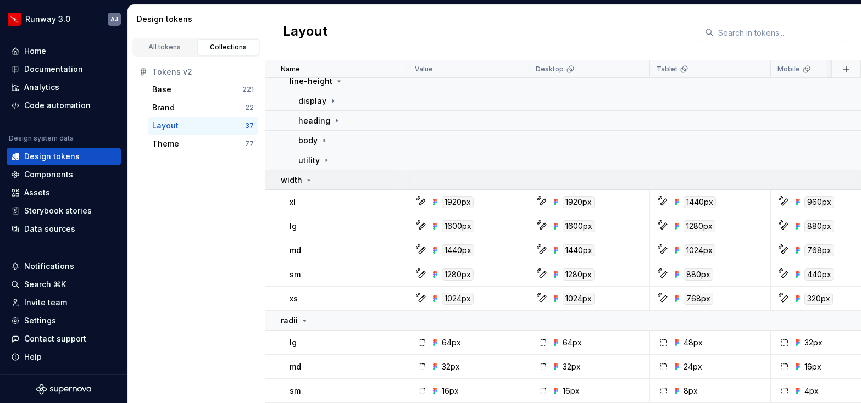
click at [308, 180] on icon at bounding box center [309, 180] width 3 height 1
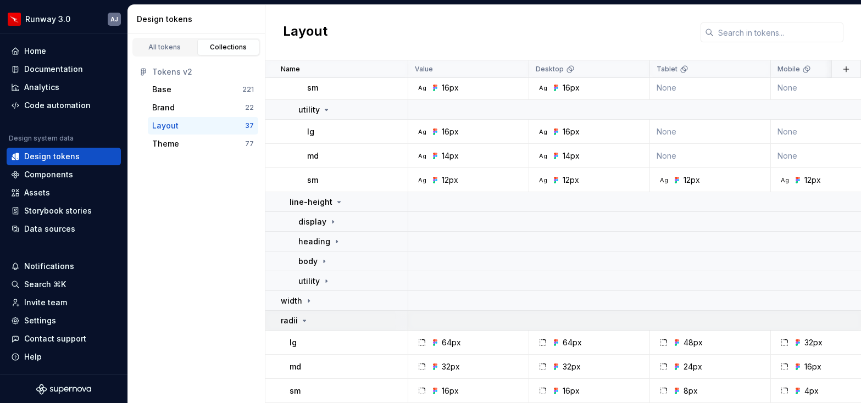
click at [303, 321] on icon at bounding box center [304, 320] width 3 height 1
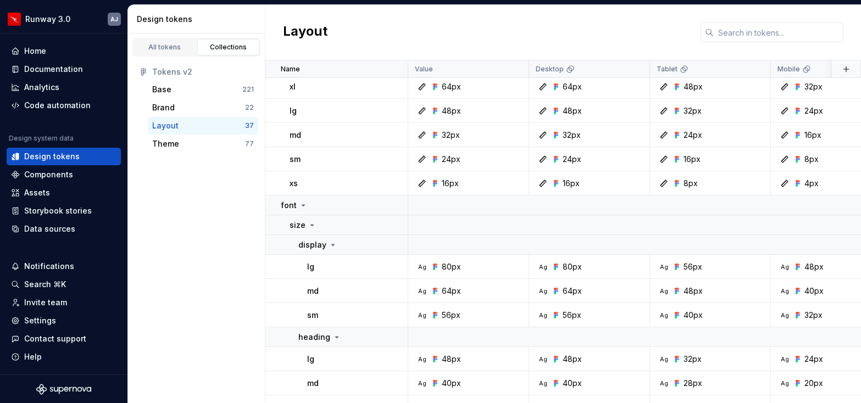
scroll to position [0, 0]
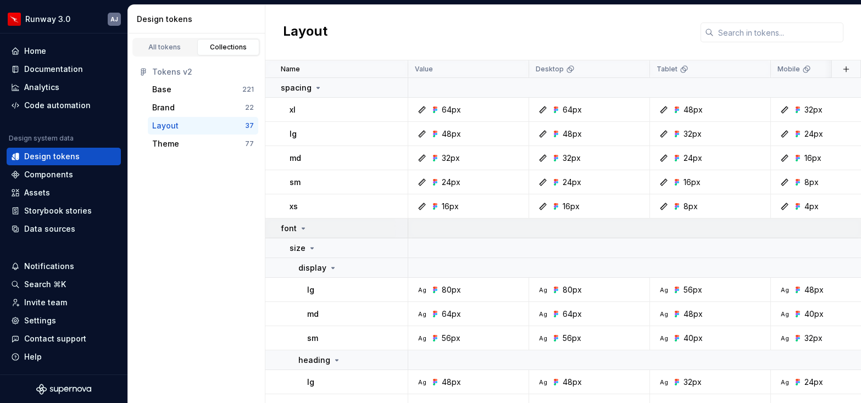
click at [302, 228] on icon at bounding box center [303, 228] width 3 height 1
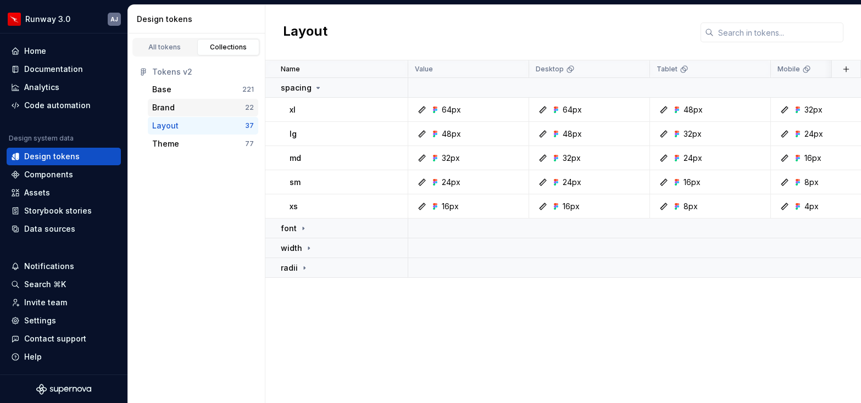
click at [196, 104] on div "Brand" at bounding box center [198, 107] width 93 height 11
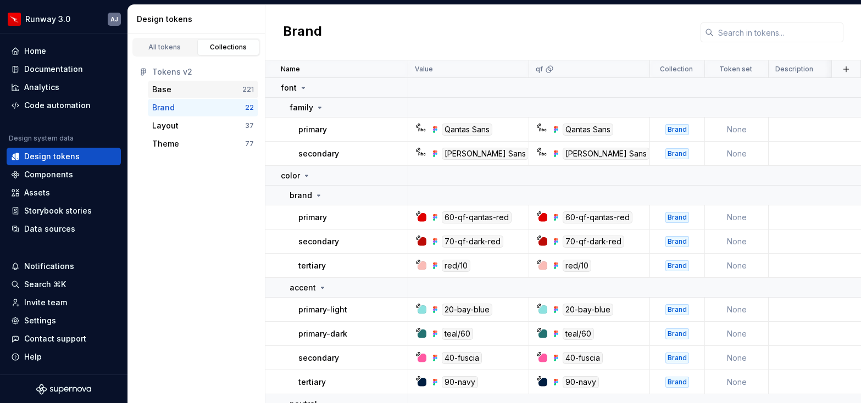
click at [187, 90] on div "Base" at bounding box center [197, 89] width 90 height 11
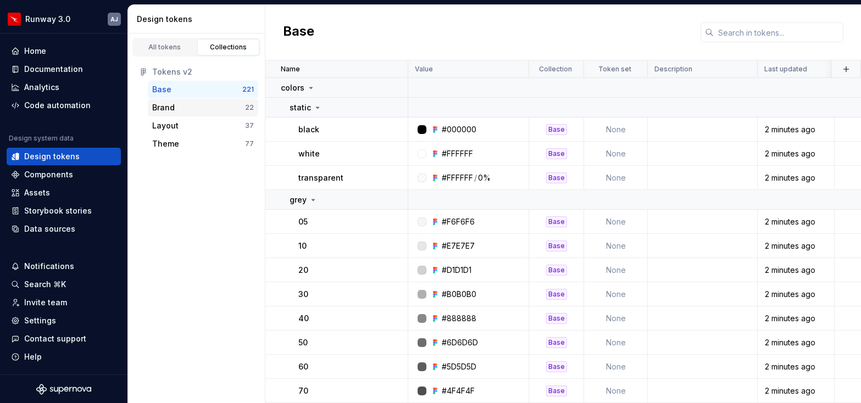
click at [181, 107] on div "Brand" at bounding box center [198, 107] width 93 height 11
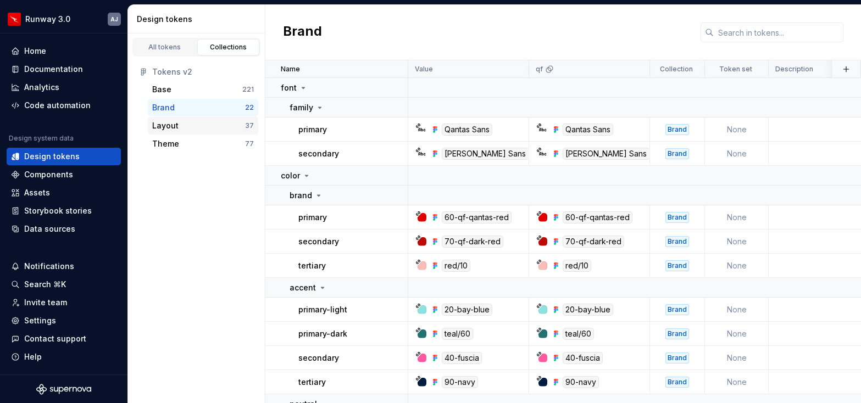
click at [183, 125] on div "Layout" at bounding box center [198, 125] width 93 height 11
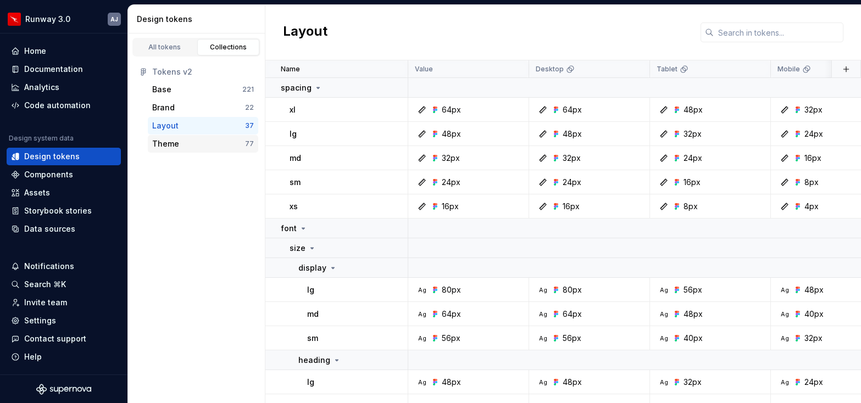
click at [185, 145] on div "Theme" at bounding box center [198, 144] width 93 height 11
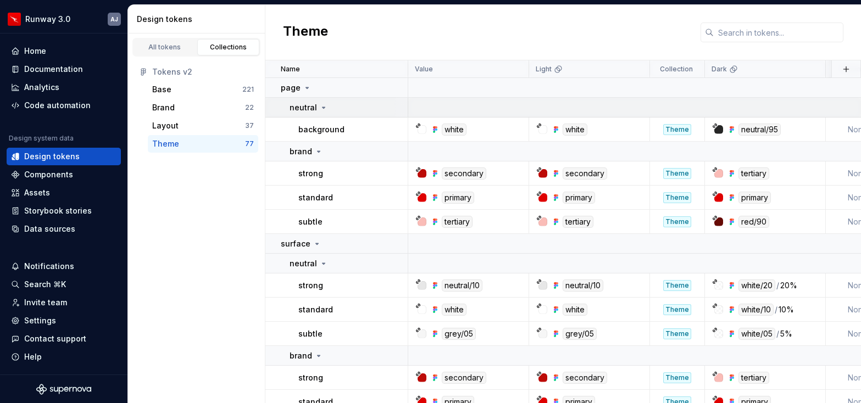
click at [323, 107] on icon at bounding box center [324, 107] width 3 height 1
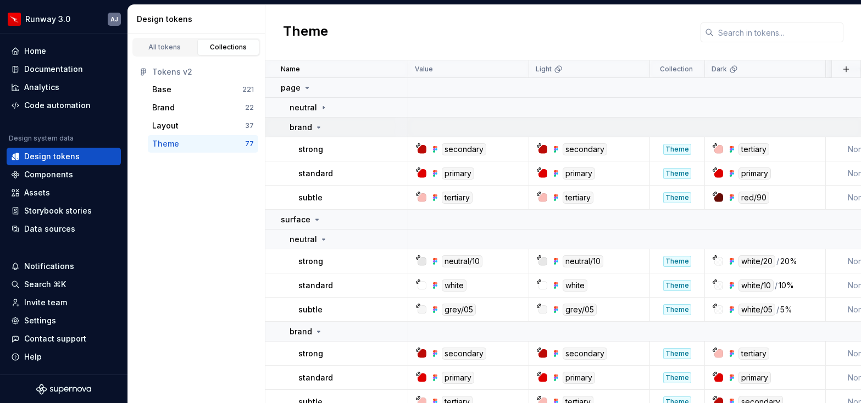
click at [318, 129] on icon at bounding box center [318, 127] width 9 height 9
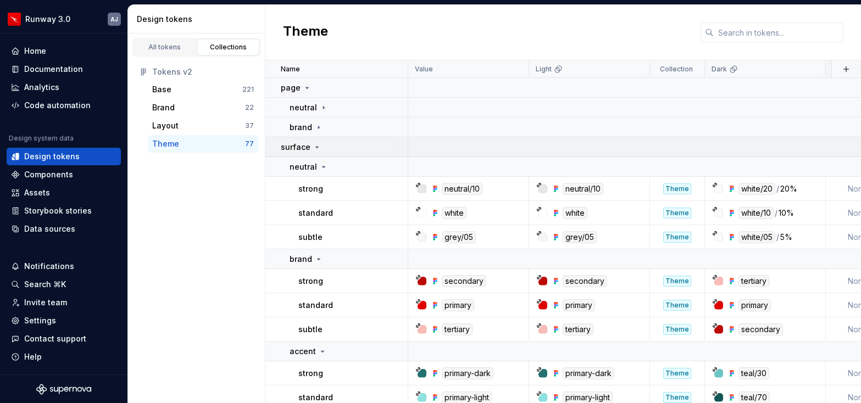
click at [317, 147] on icon at bounding box center [317, 147] width 9 height 9
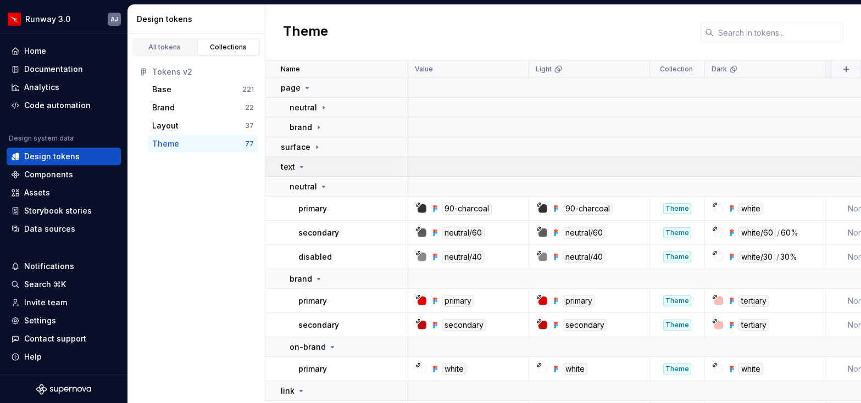
click at [300, 168] on icon at bounding box center [301, 167] width 9 height 9
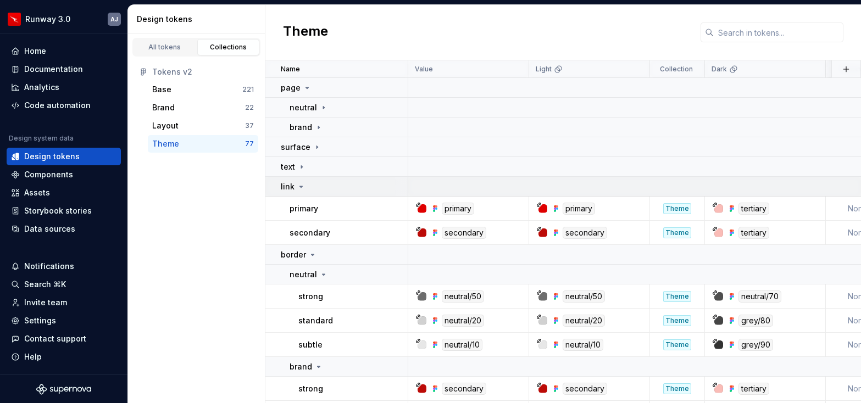
click at [299, 185] on icon at bounding box center [301, 186] width 9 height 9
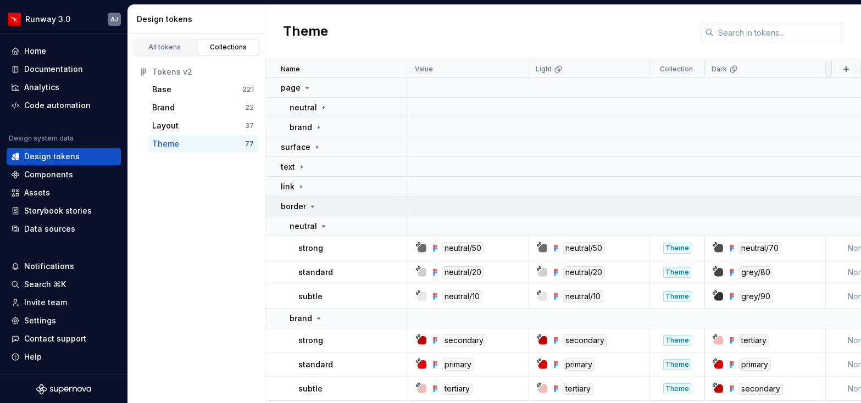
click at [309, 203] on icon at bounding box center [312, 206] width 9 height 9
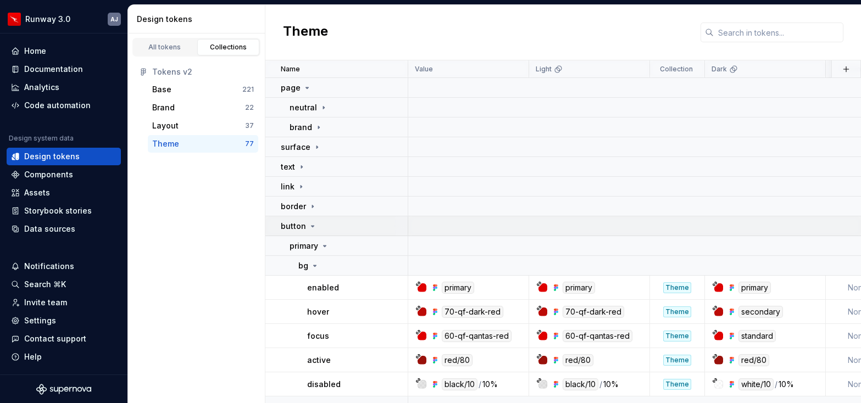
click at [311, 224] on icon at bounding box center [312, 226] width 9 height 9
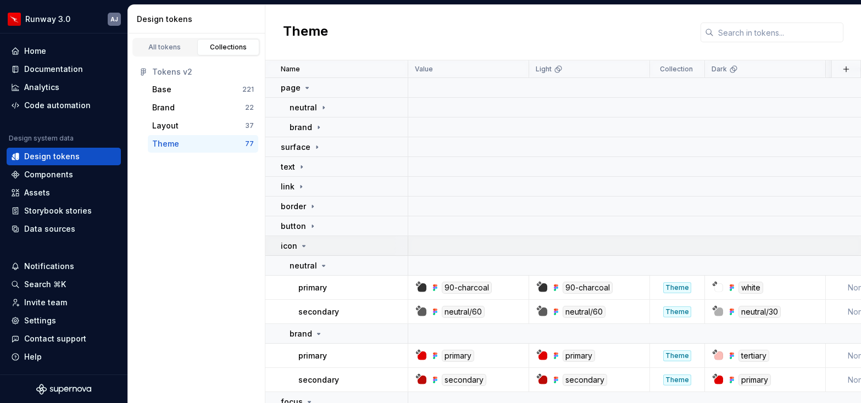
click at [303, 246] on icon at bounding box center [304, 246] width 3 height 1
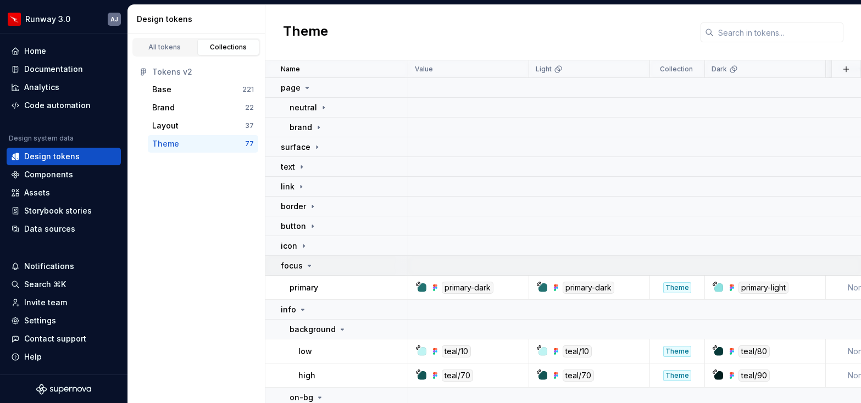
click at [309, 264] on icon at bounding box center [309, 266] width 9 height 9
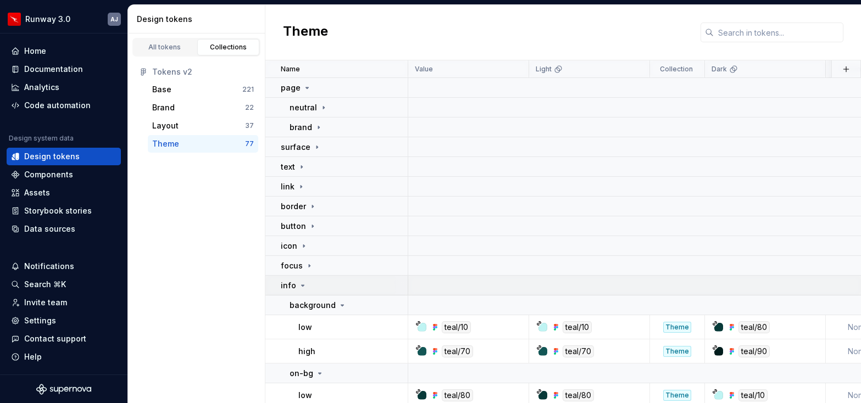
click at [302, 286] on icon at bounding box center [302, 285] width 9 height 9
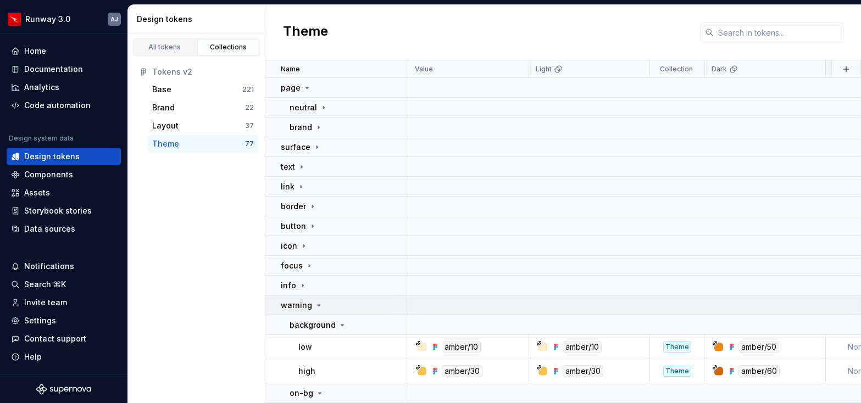
click at [318, 305] on icon at bounding box center [319, 305] width 3 height 1
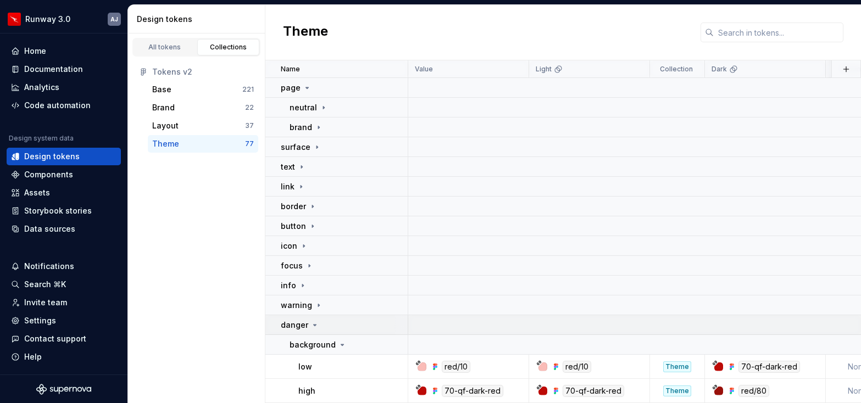
click at [315, 325] on icon at bounding box center [315, 325] width 9 height 9
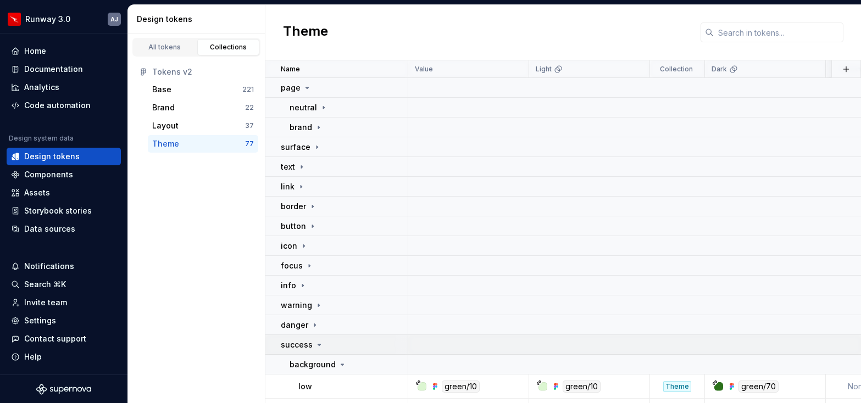
click at [318, 344] on icon at bounding box center [319, 345] width 9 height 9
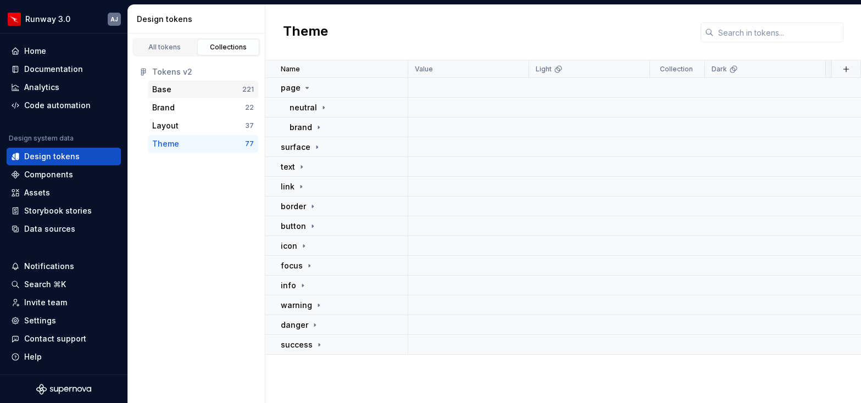
click at [194, 87] on div "Base" at bounding box center [197, 89] width 90 height 11
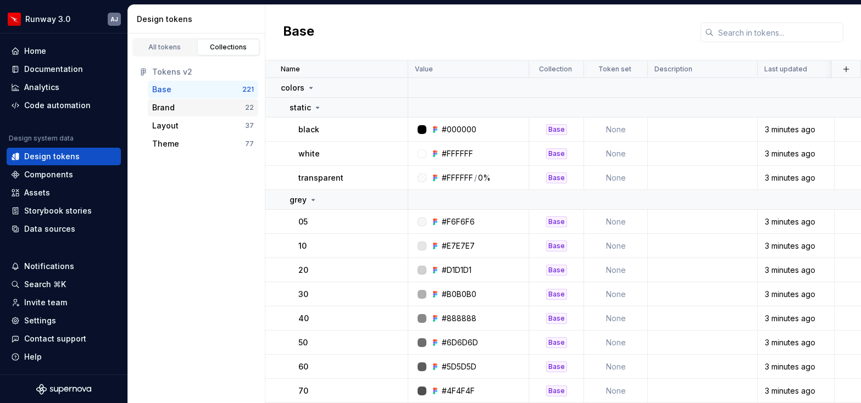
click at [181, 110] on div "Brand" at bounding box center [198, 107] width 93 height 11
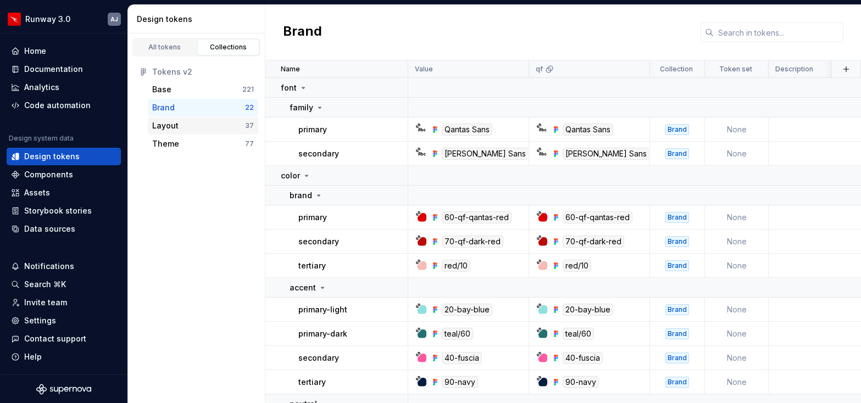
click at [182, 129] on div "Layout" at bounding box center [198, 125] width 93 height 11
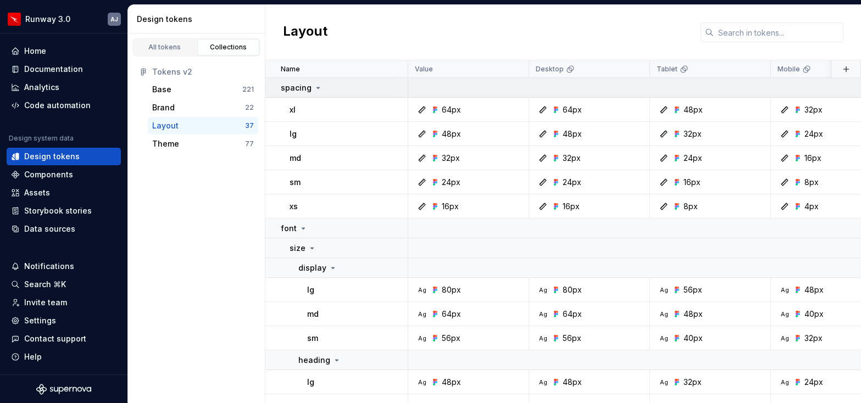
click at [318, 87] on icon at bounding box center [318, 88] width 9 height 9
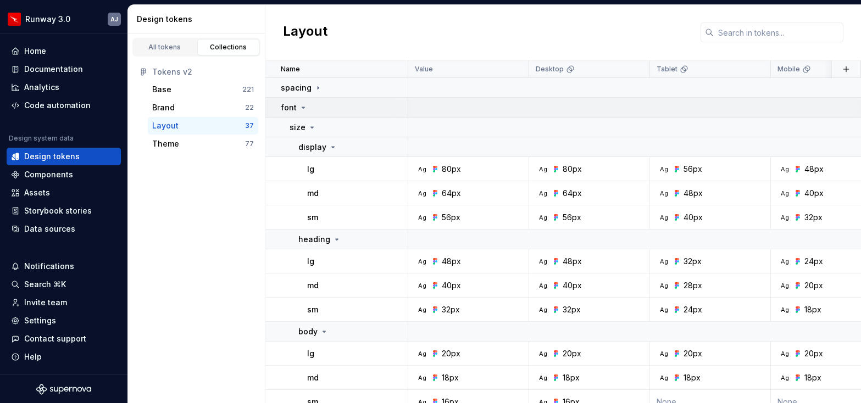
click at [303, 109] on icon at bounding box center [303, 107] width 9 height 9
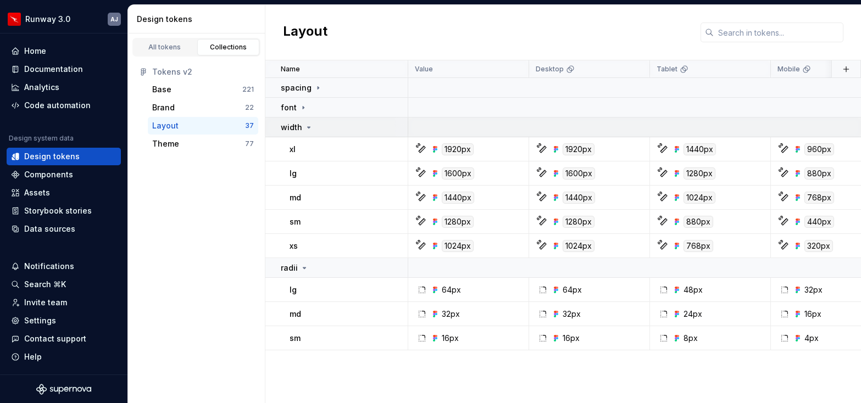
click at [309, 128] on icon at bounding box center [308, 127] width 9 height 9
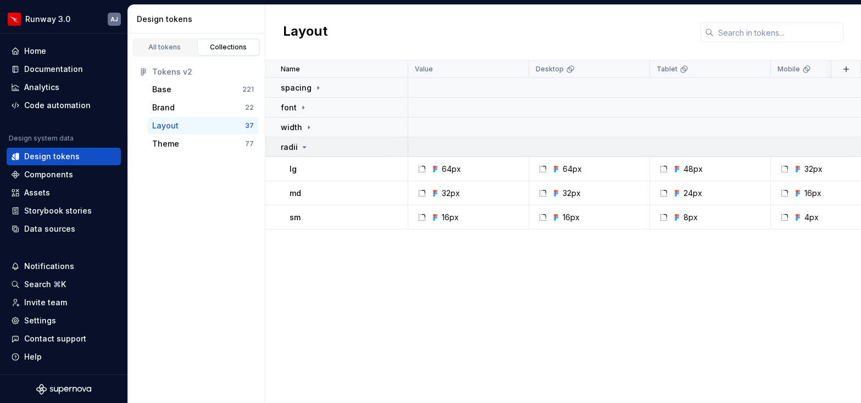
click at [304, 144] on icon at bounding box center [304, 147] width 9 height 9
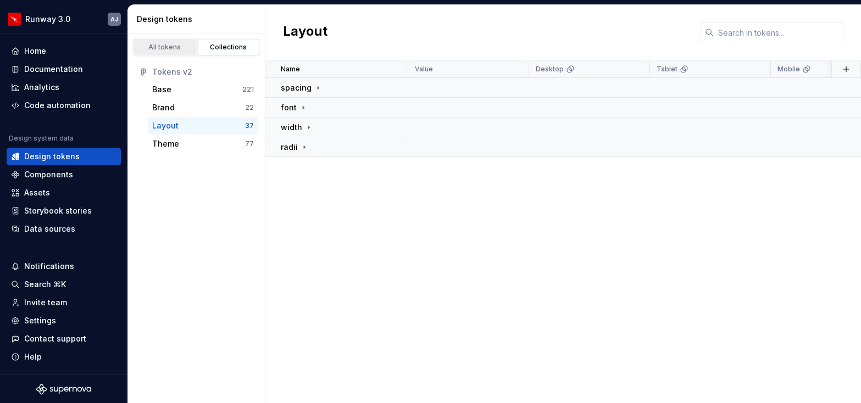
click at [165, 39] on link "All tokens" at bounding box center [165, 47] width 63 height 16
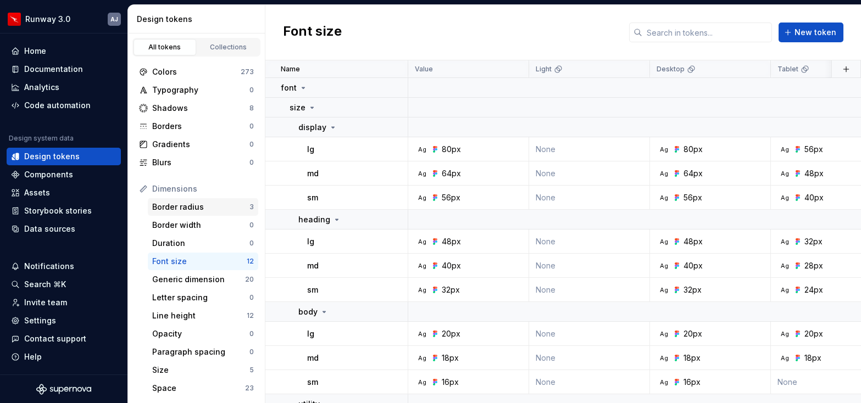
click at [198, 204] on div "Border radius" at bounding box center [200, 207] width 97 height 11
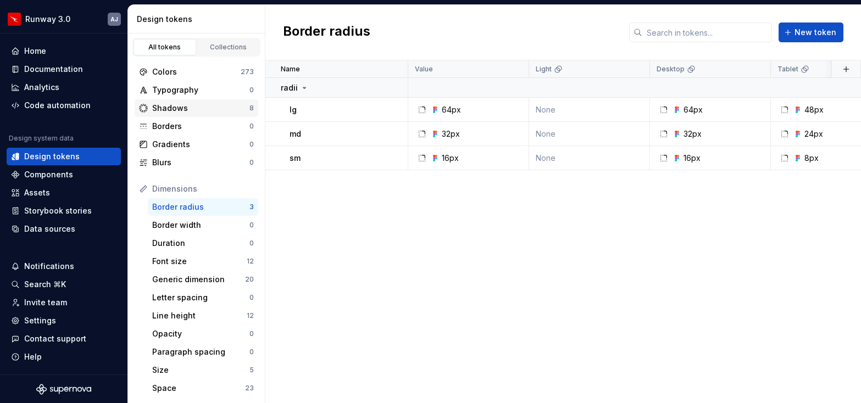
click at [200, 112] on div "Shadows" at bounding box center [200, 108] width 97 height 11
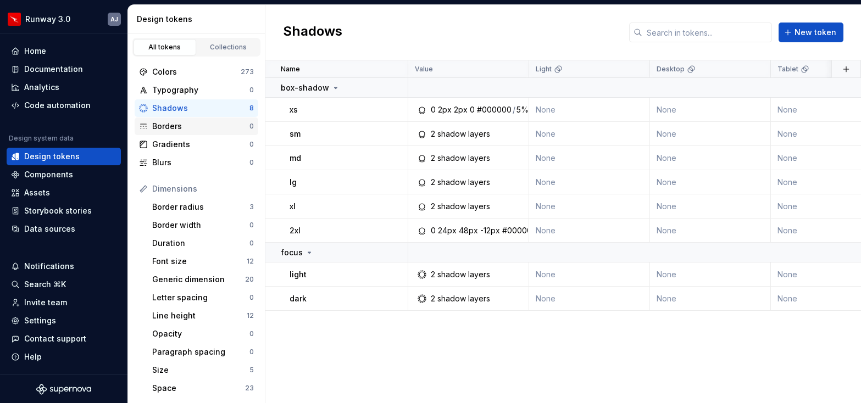
click at [192, 128] on div "Borders" at bounding box center [200, 126] width 97 height 11
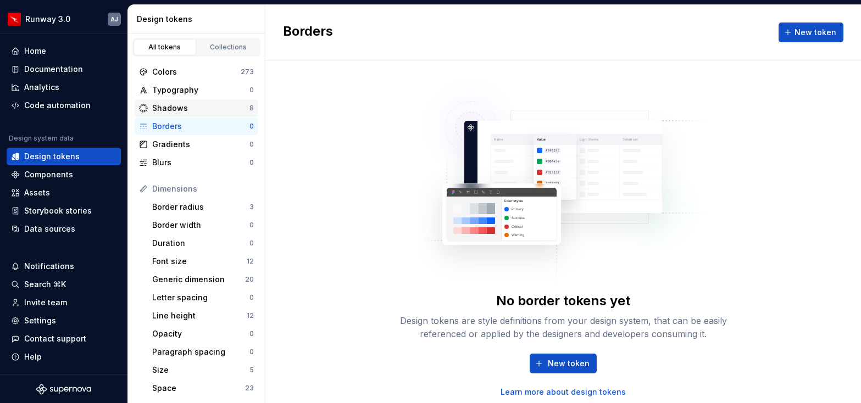
click at [195, 107] on div "Shadows" at bounding box center [200, 108] width 97 height 11
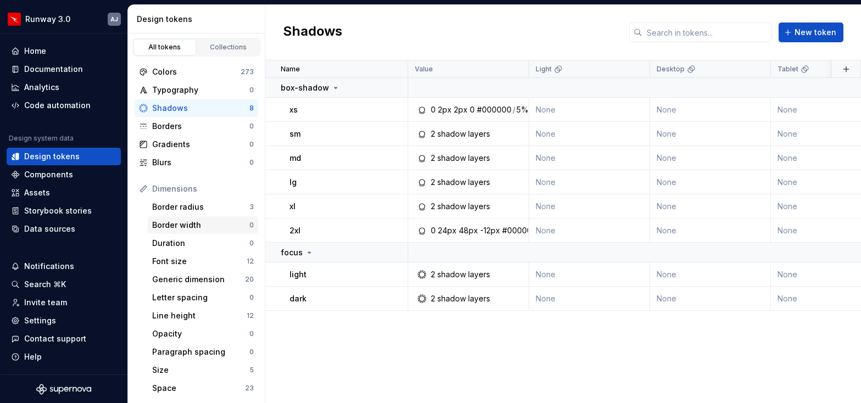
click at [212, 224] on div "Border width" at bounding box center [200, 225] width 97 height 11
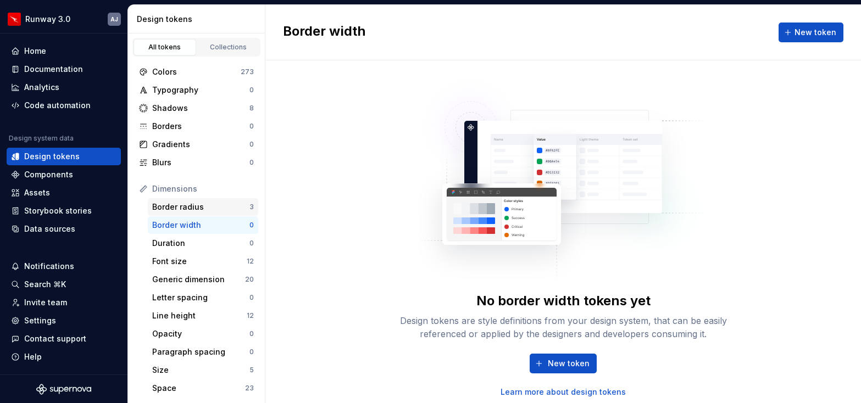
click at [201, 208] on div "Border radius" at bounding box center [200, 207] width 97 height 11
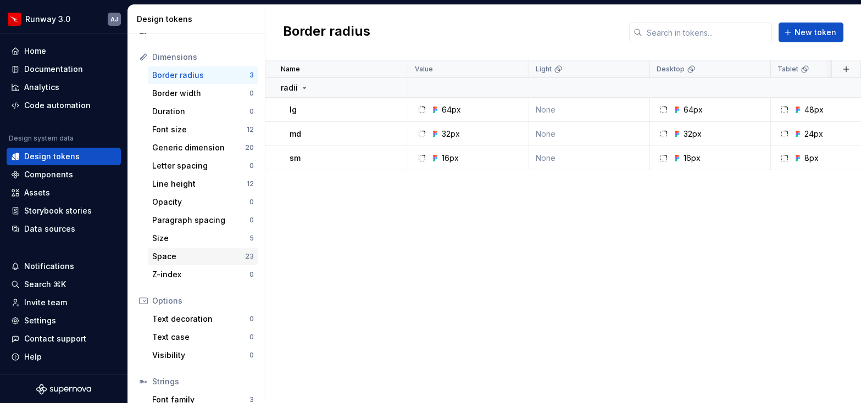
scroll to position [136, 0]
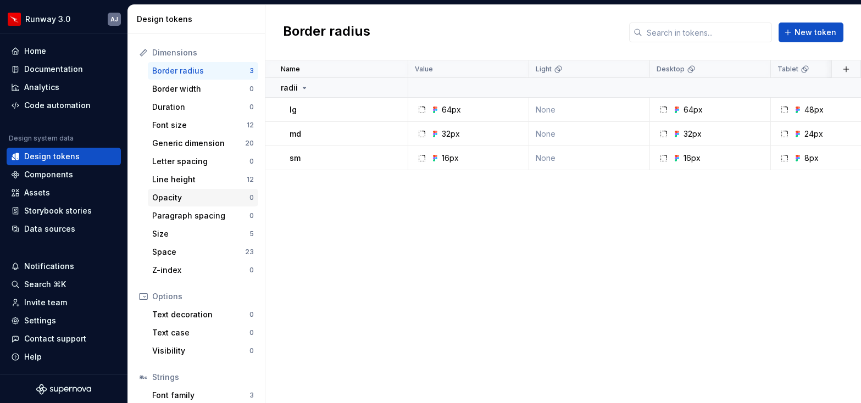
click at [191, 203] on div "Opacity" at bounding box center [200, 197] width 97 height 11
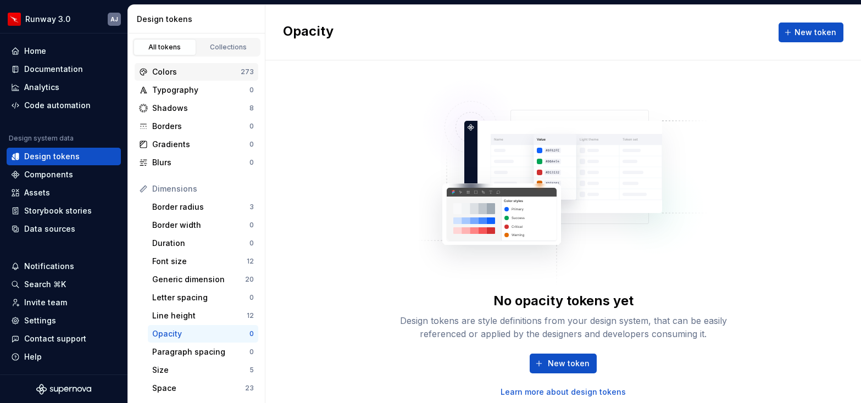
click at [179, 74] on div "Colors" at bounding box center [196, 72] width 88 height 11
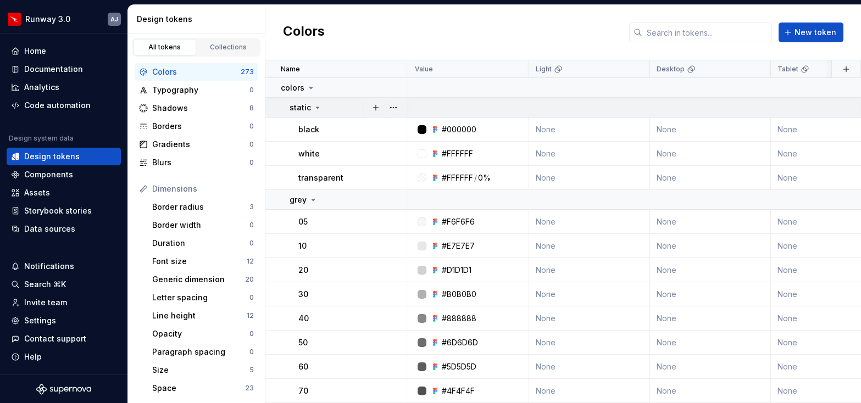
click at [315, 104] on icon at bounding box center [317, 107] width 9 height 9
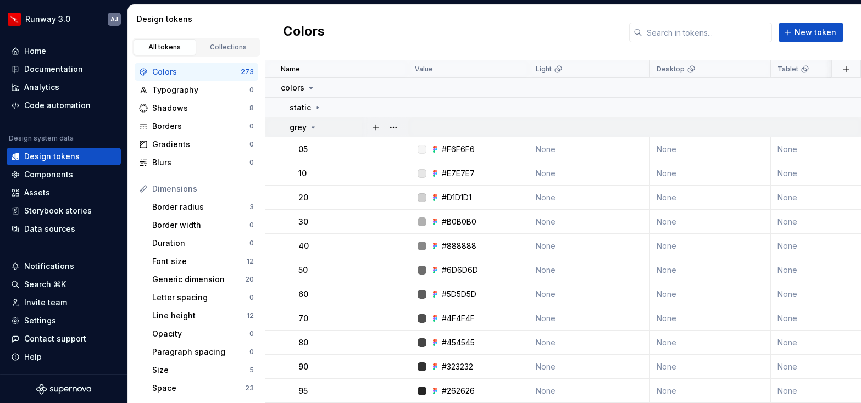
click at [314, 125] on icon at bounding box center [313, 127] width 9 height 9
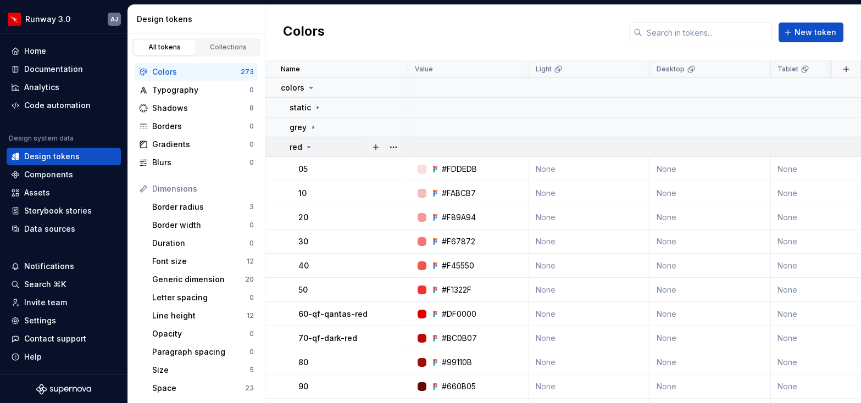
click at [312, 150] on icon at bounding box center [308, 147] width 9 height 9
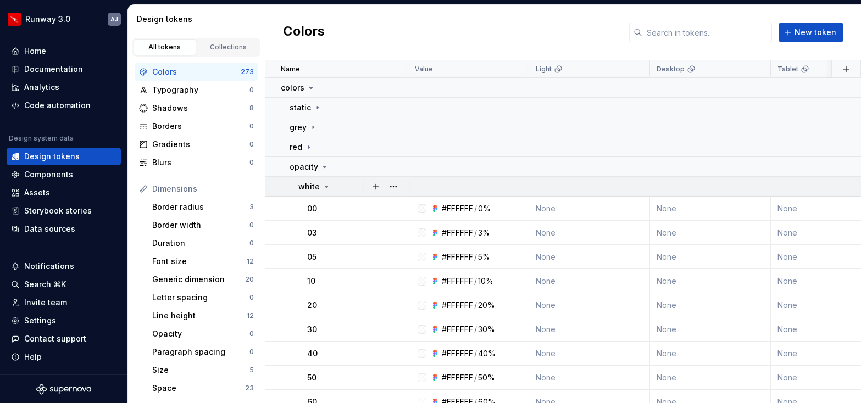
click at [322, 189] on icon at bounding box center [326, 186] width 9 height 9
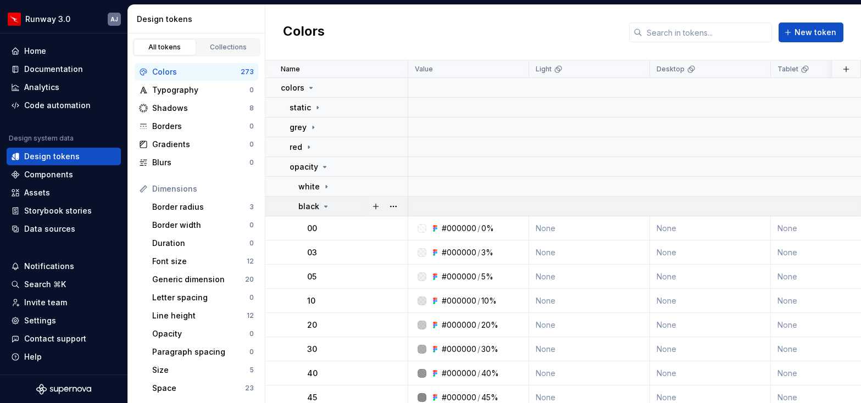
click at [326, 206] on icon at bounding box center [326, 206] width 3 height 1
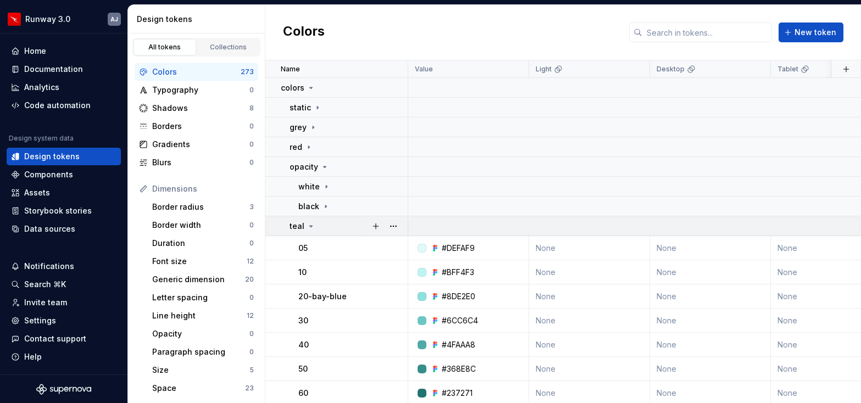
click at [310, 226] on icon at bounding box center [311, 226] width 3 height 1
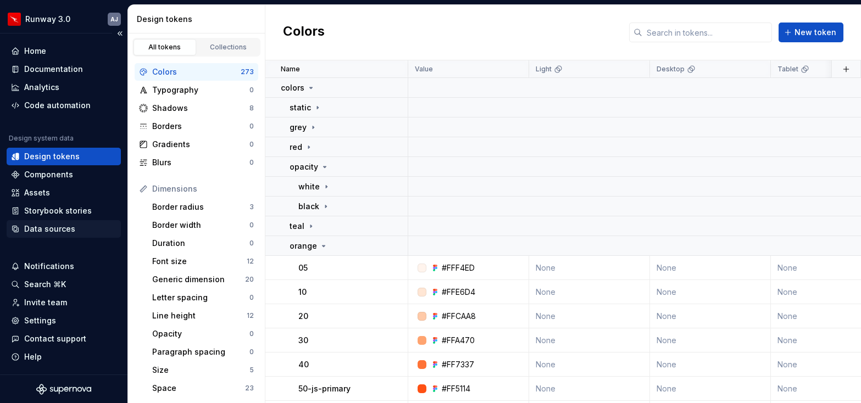
click at [52, 225] on div "Data sources" at bounding box center [49, 229] width 51 height 11
